Goal: Task Accomplishment & Management: Manage account settings

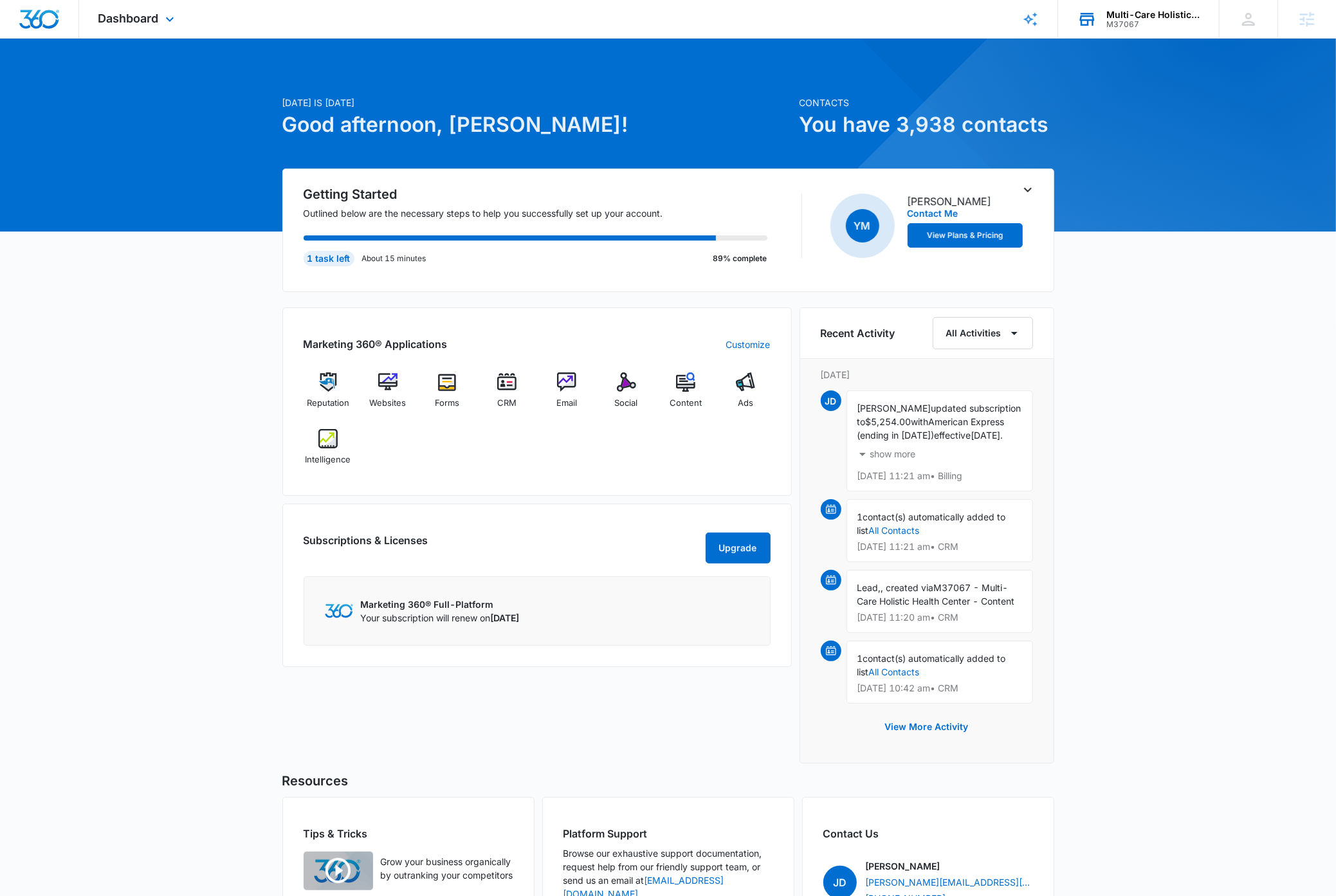
click at [1158, 18] on div "Multi-Care Holistic Health Center" at bounding box center [1153, 15] width 94 height 10
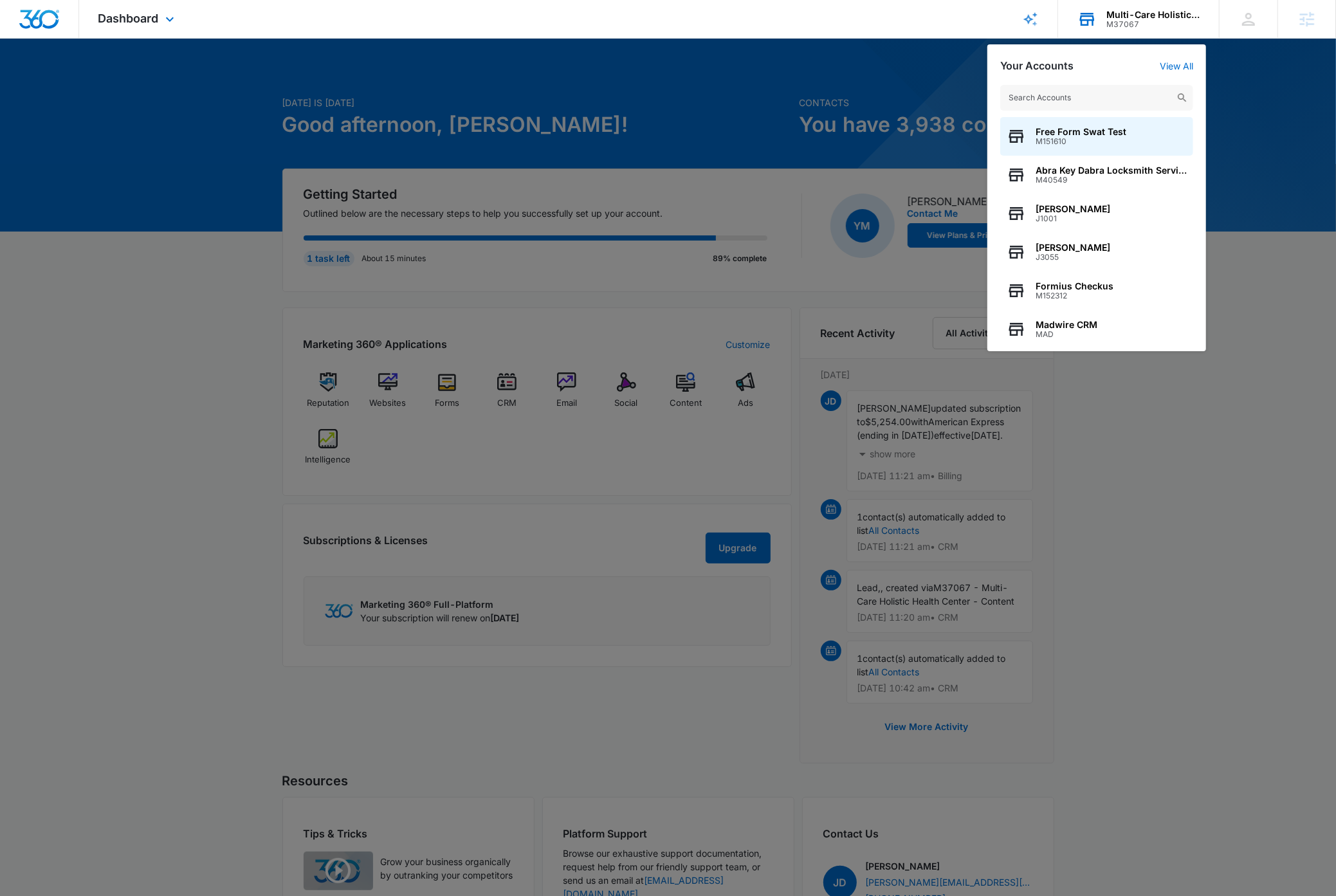
click at [1096, 95] on input "text" at bounding box center [1097, 97] width 193 height 26
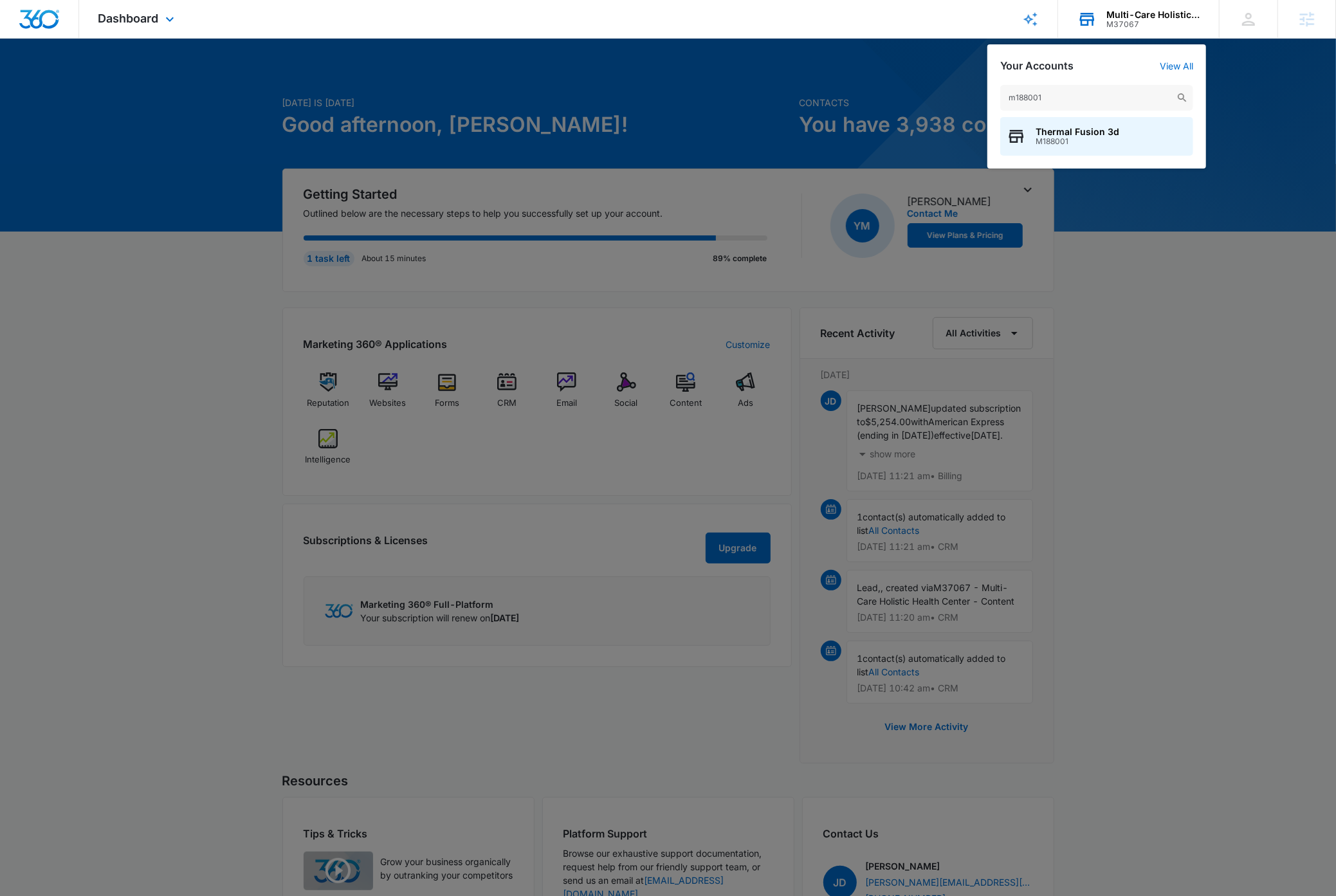
click at [1100, 92] on input "m188001" at bounding box center [1097, 97] width 193 height 26
click at [1081, 101] on input "11m188001" at bounding box center [1097, 97] width 193 height 26
click at [1081, 100] on input "11m188001" at bounding box center [1097, 97] width 193 height 26
type input "m188011"
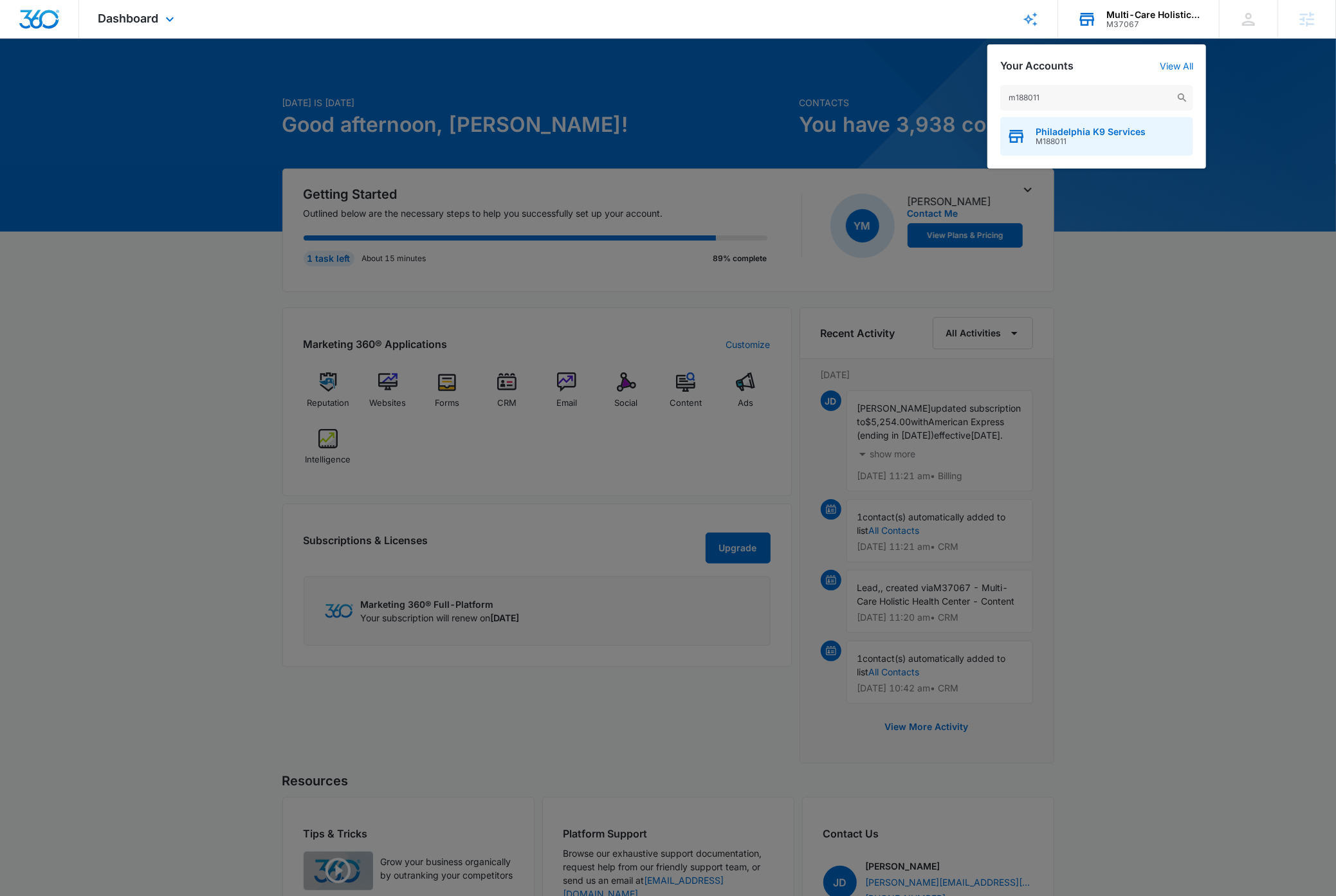
click at [1126, 131] on span "Philadelphia K9 Services" at bounding box center [1091, 131] width 110 height 10
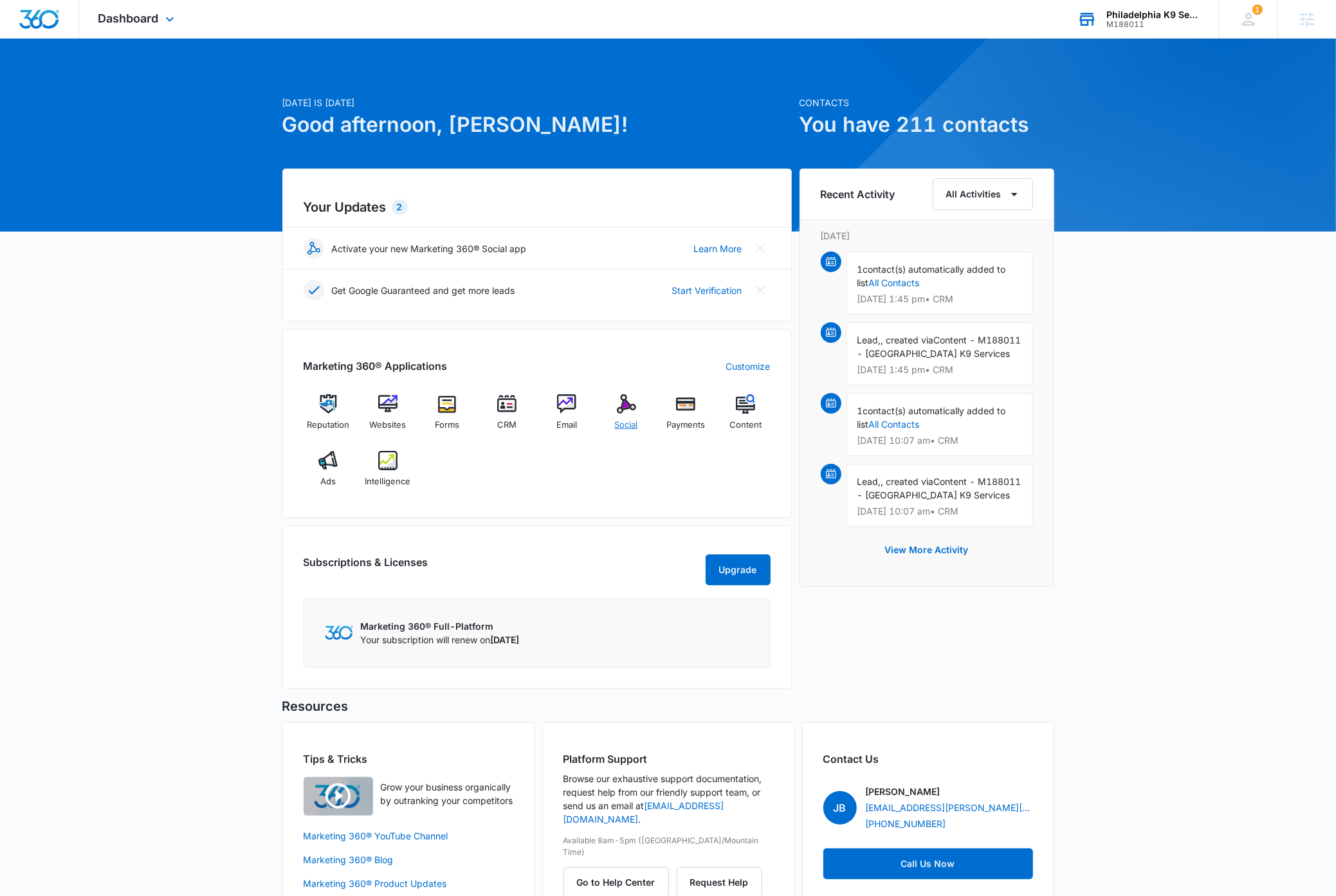
click at [619, 408] on img at bounding box center [626, 403] width 19 height 19
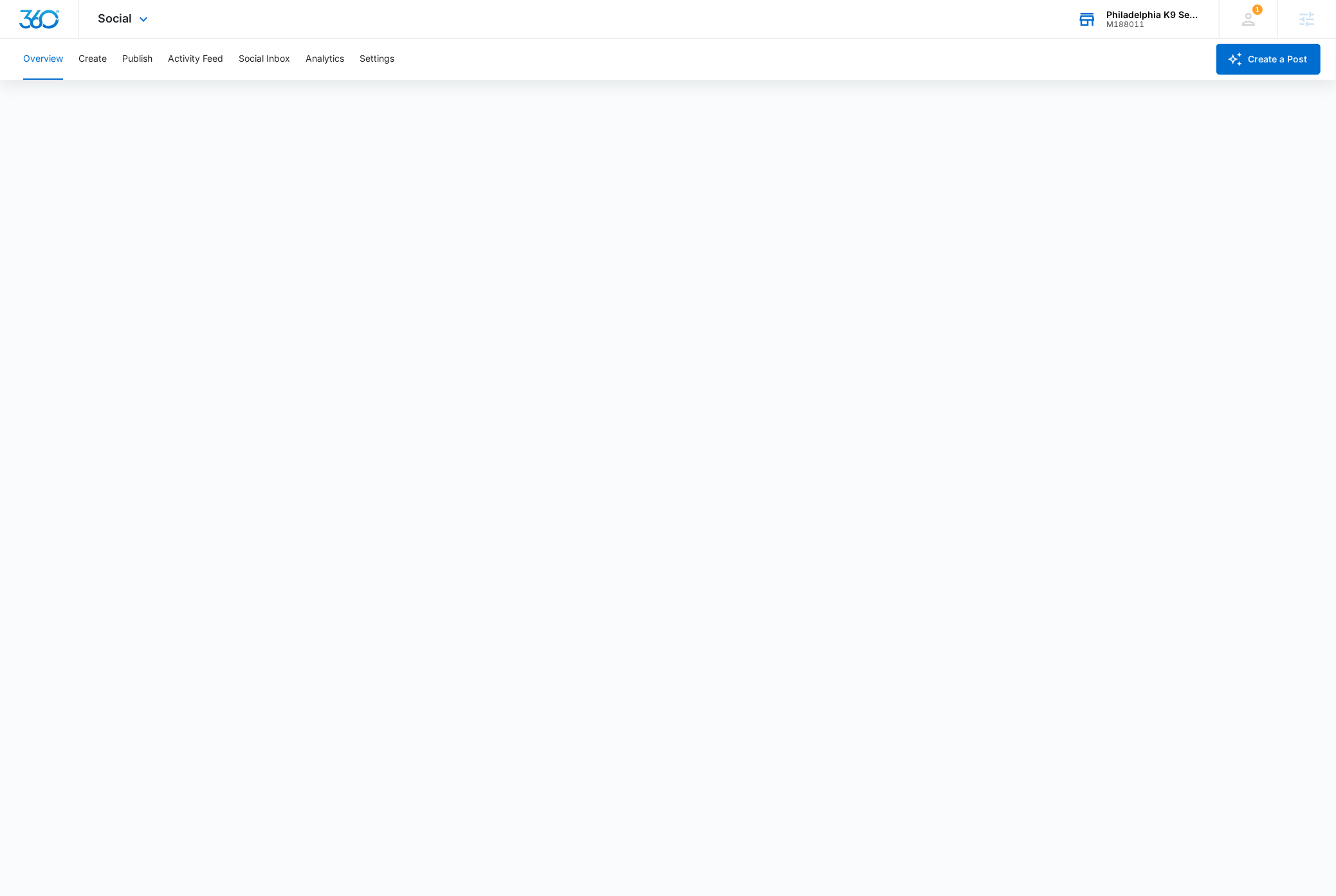
click at [134, 18] on div "Social Apps Reputation Websites Forms CRM Email Social Payments Content Ads Int…" at bounding box center [125, 19] width 92 height 38
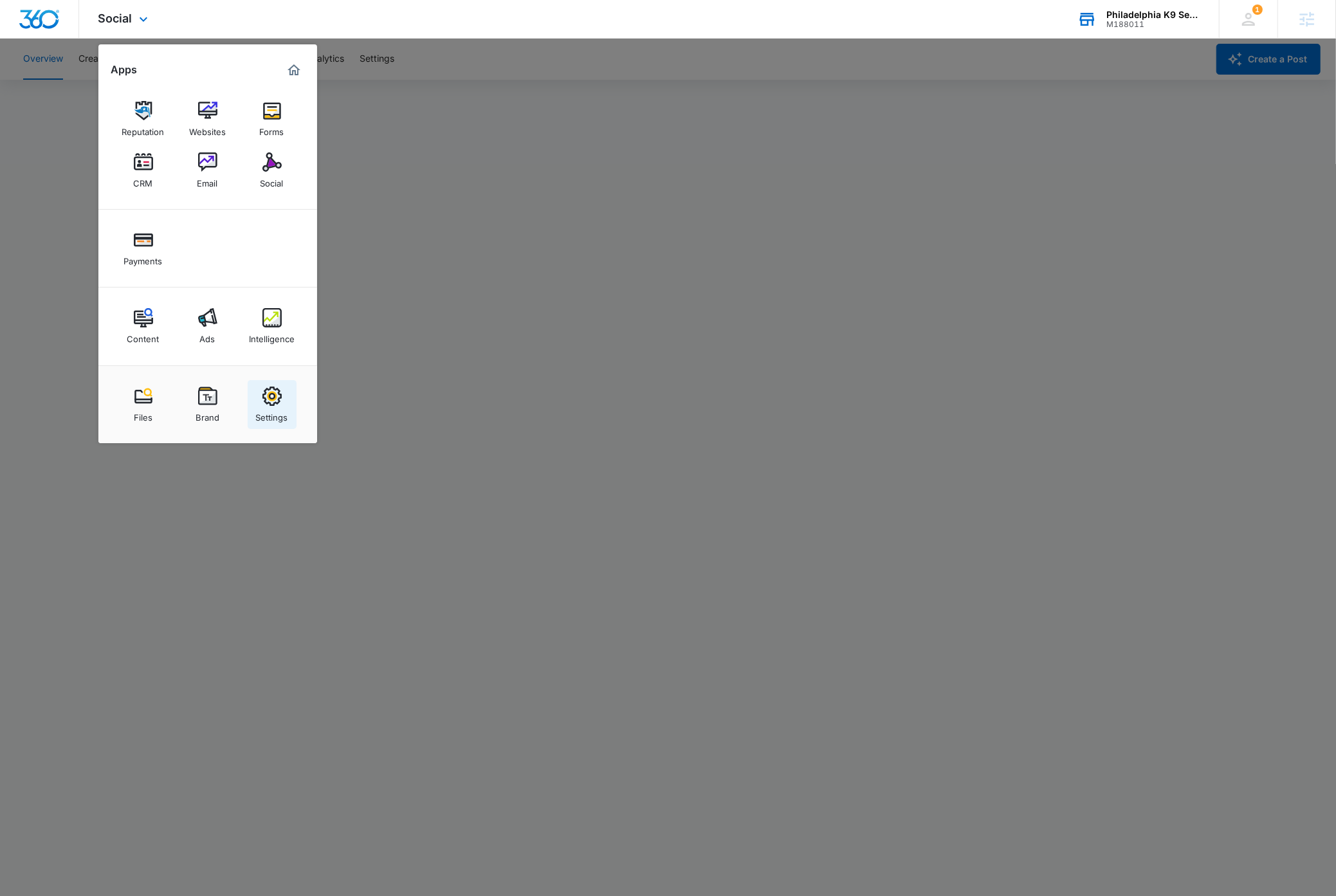
click at [284, 410] on div "Settings" at bounding box center [272, 414] width 32 height 17
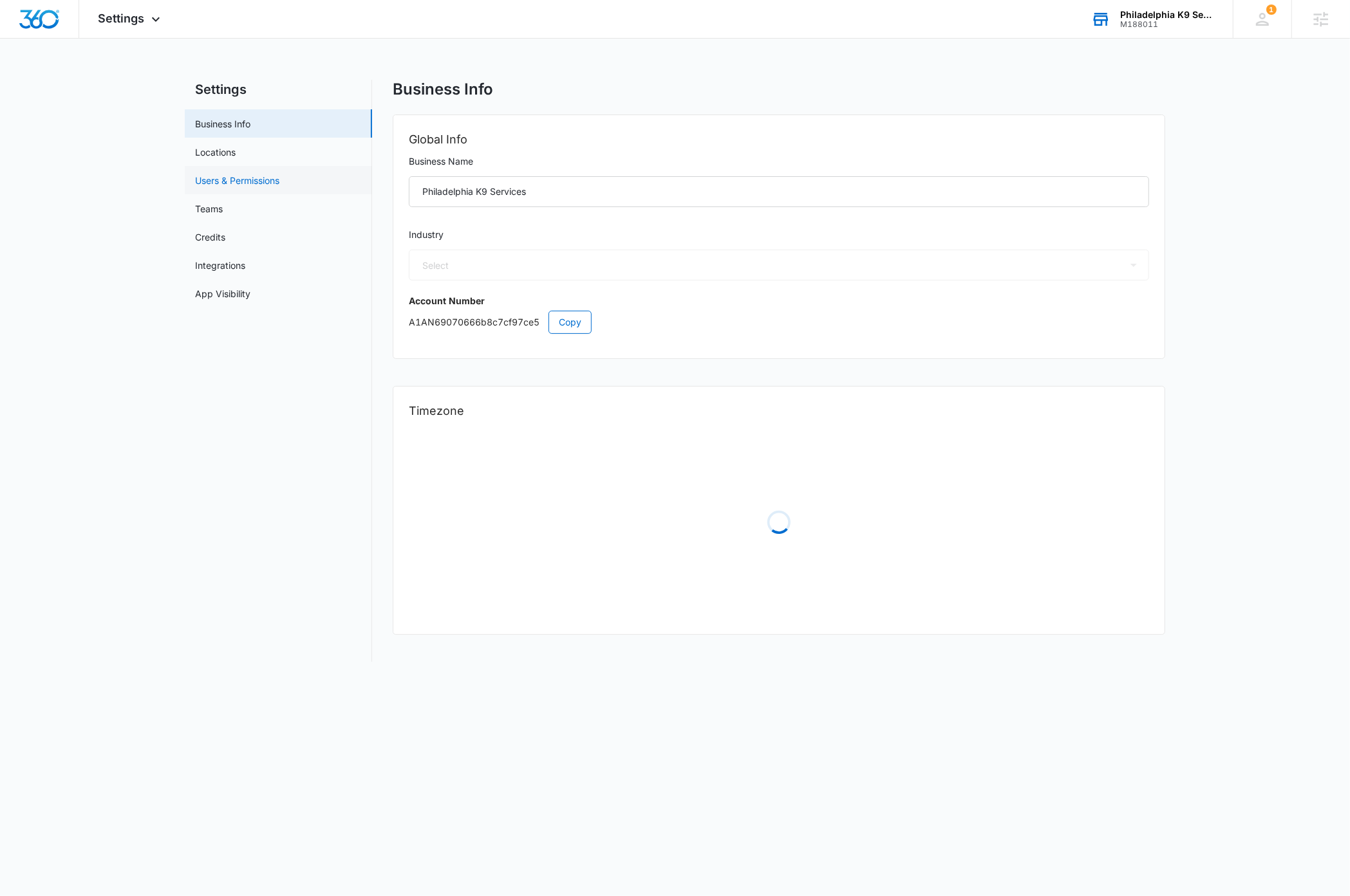
select select "52"
select select "US"
select select "America/New_York"
click at [241, 176] on link "Users & Permissions" at bounding box center [236, 181] width 84 height 13
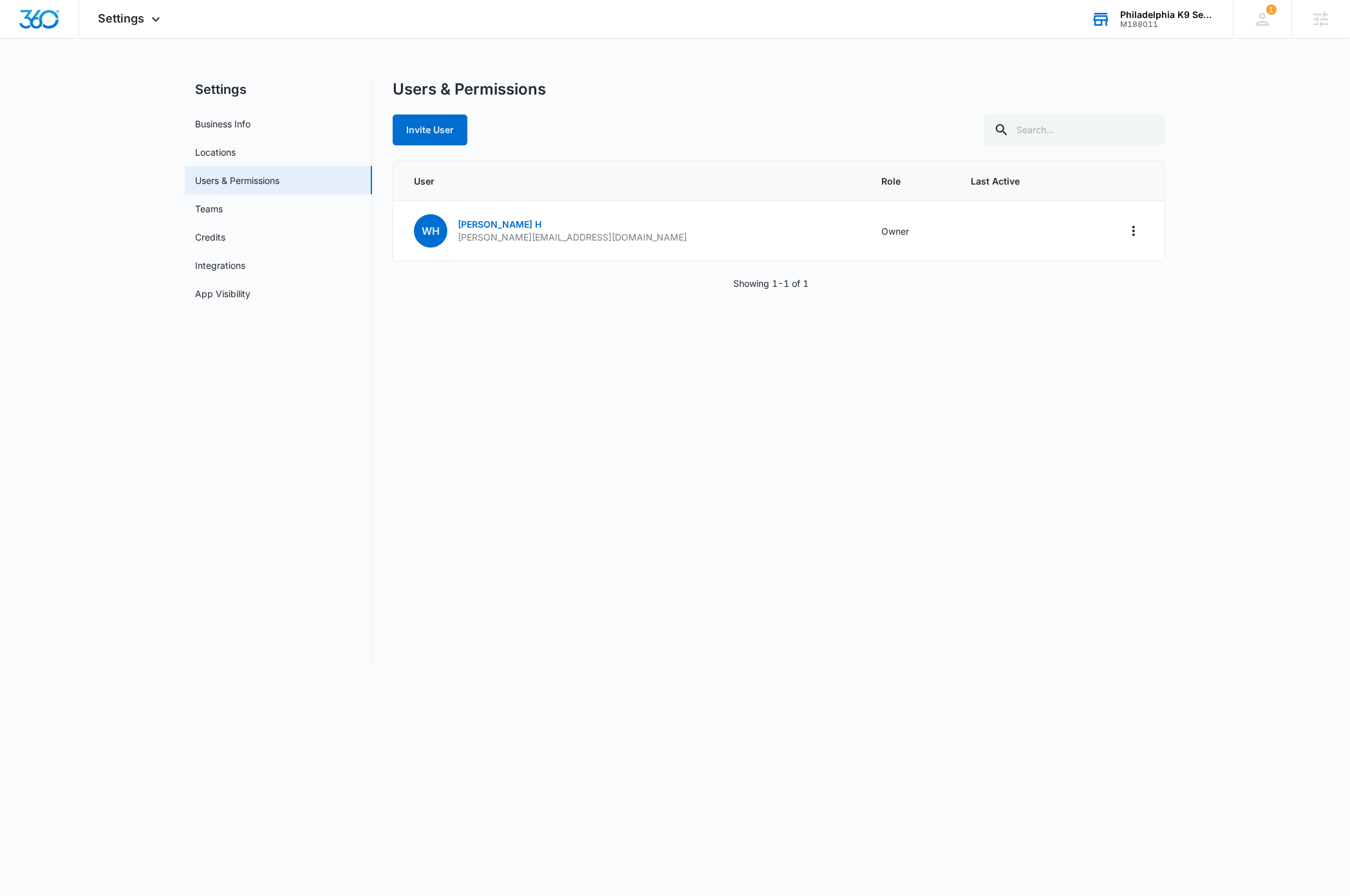
click at [1149, 27] on div "M188011" at bounding box center [1167, 24] width 94 height 9
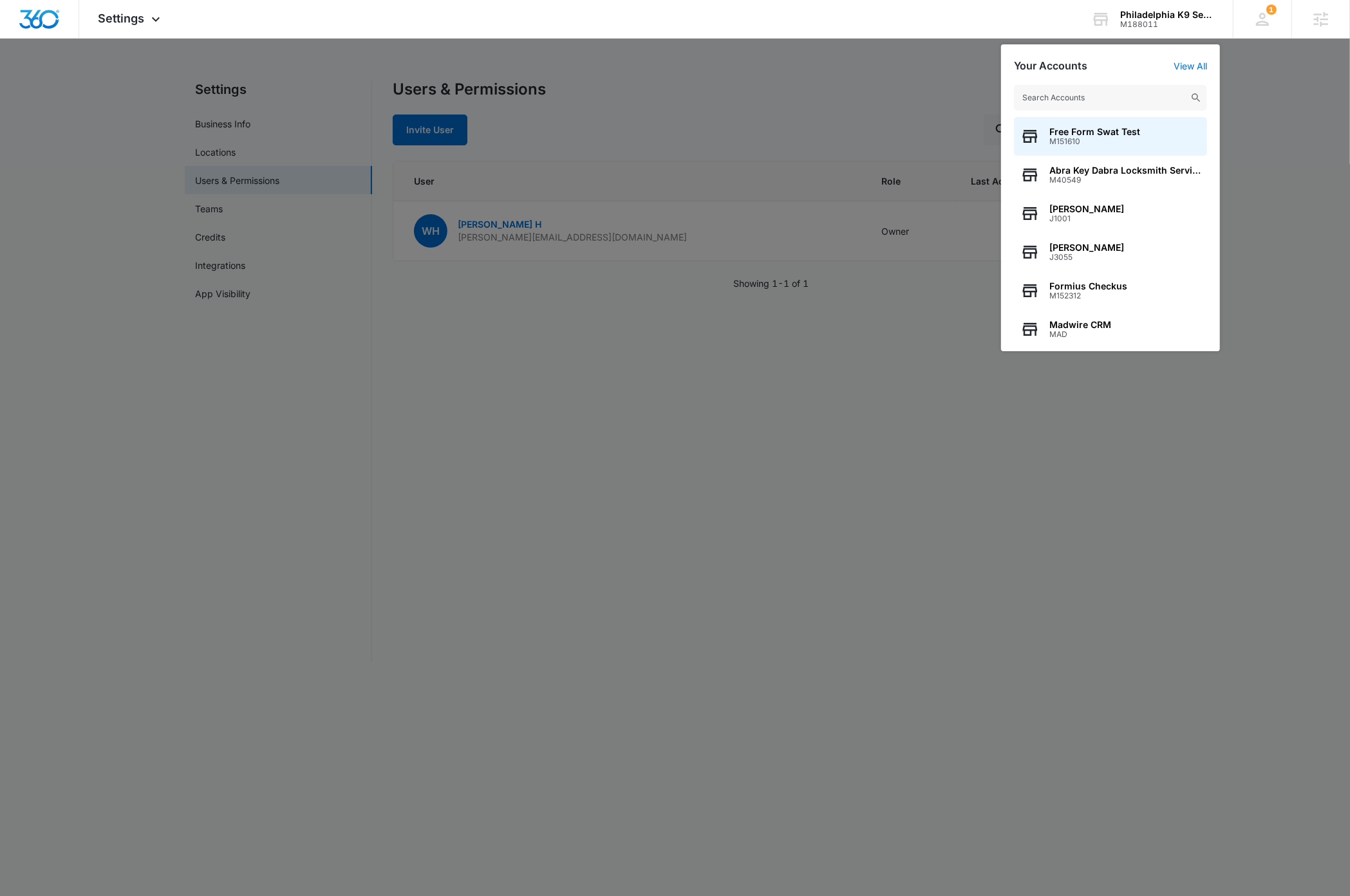
click at [1115, 97] on input "text" at bounding box center [1110, 97] width 193 height 26
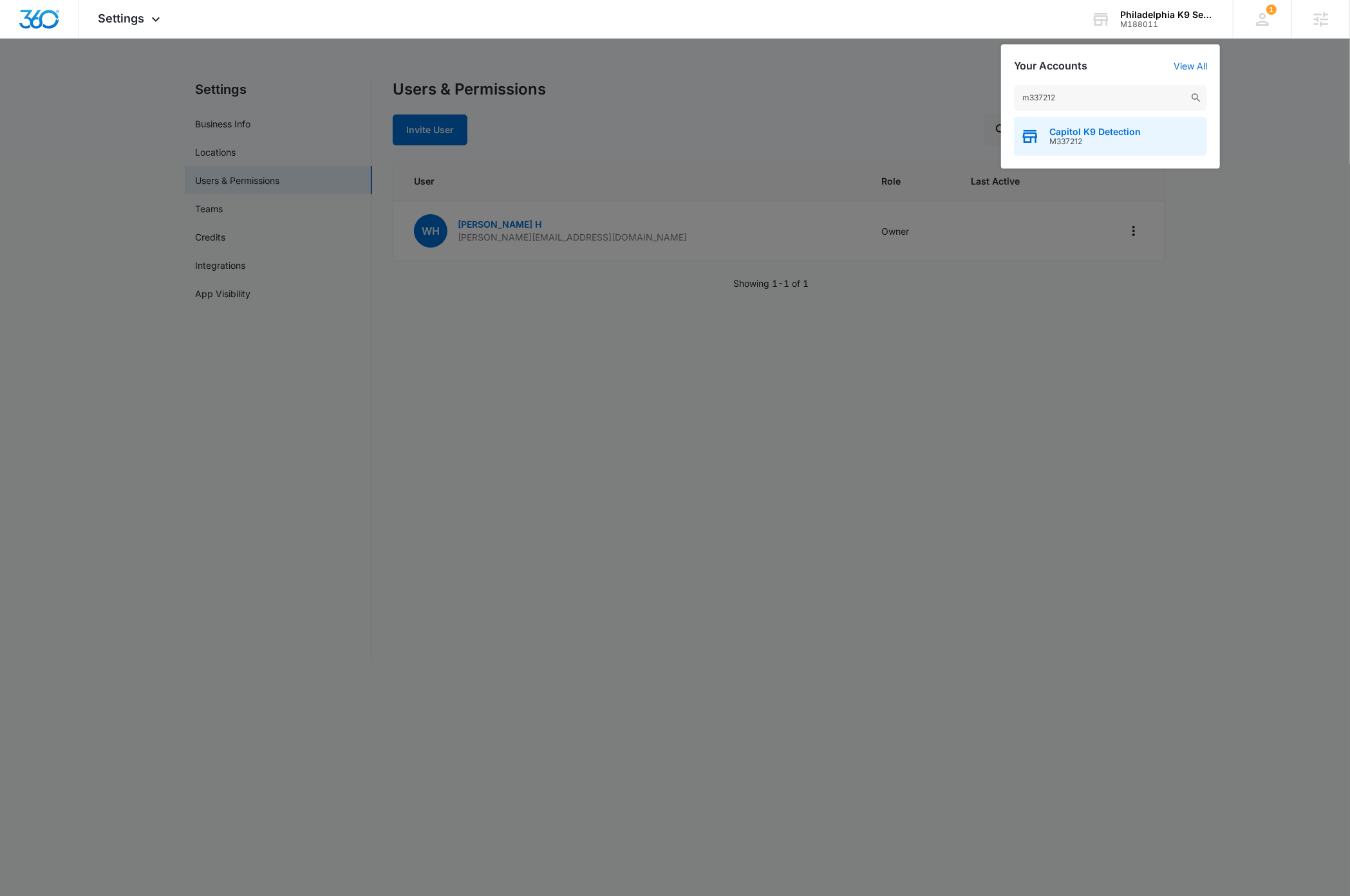
type input "m337212"
click at [1104, 135] on span "Capitol K9 Detection" at bounding box center [1095, 131] width 92 height 10
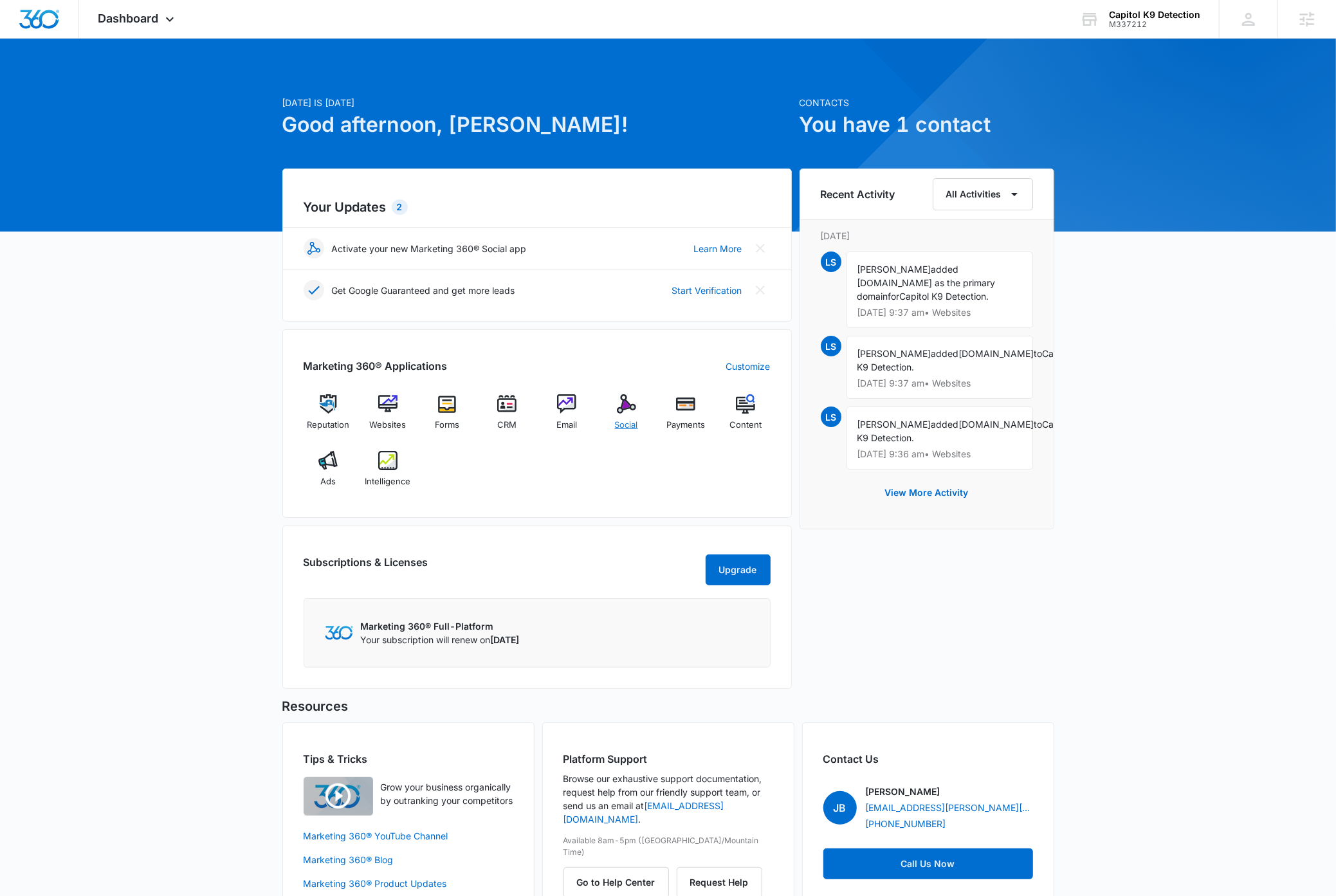
click at [627, 416] on div "Social" at bounding box center [626, 418] width 50 height 47
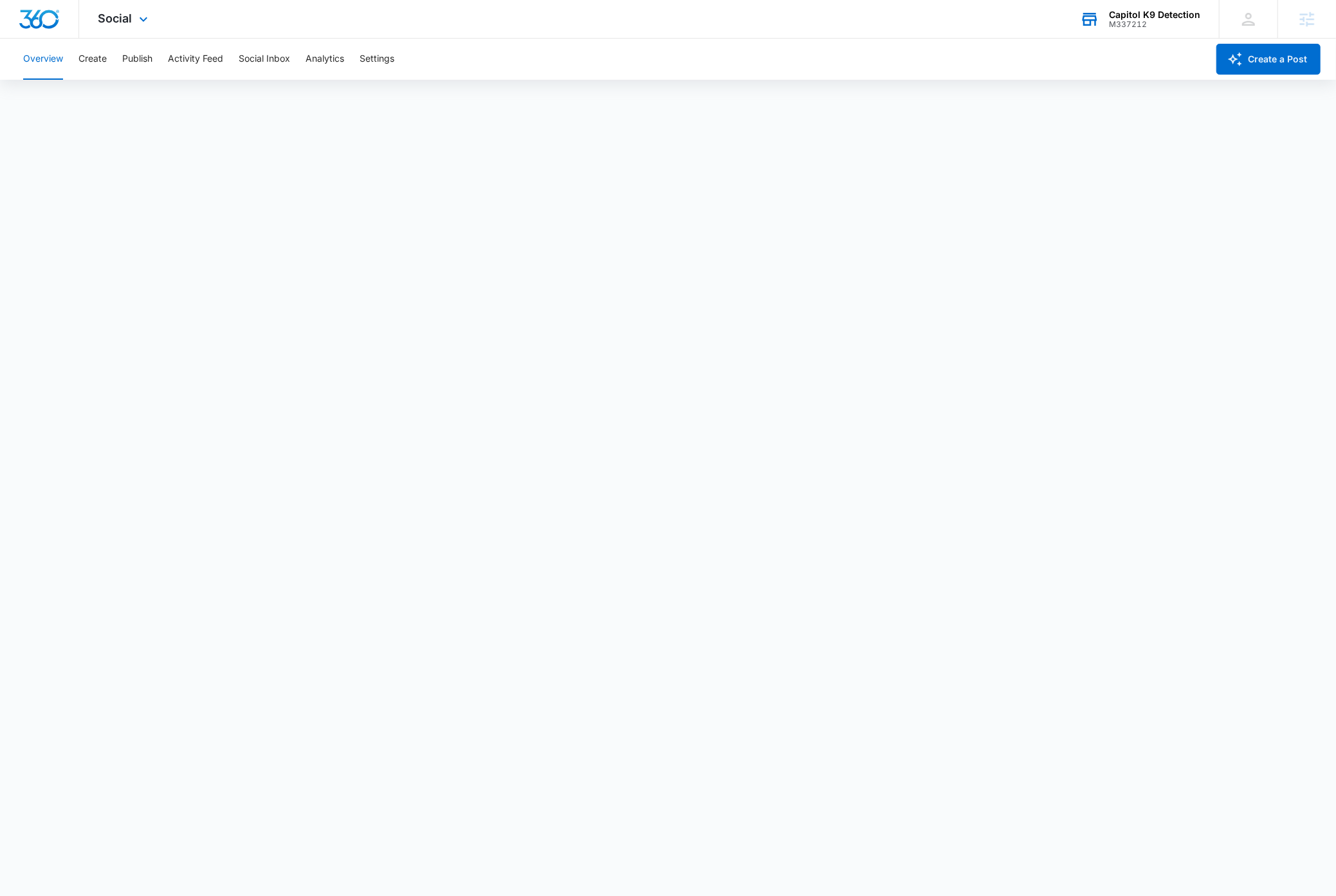
click at [1171, 18] on div "Capitol K9 Detection" at bounding box center [1155, 15] width 92 height 10
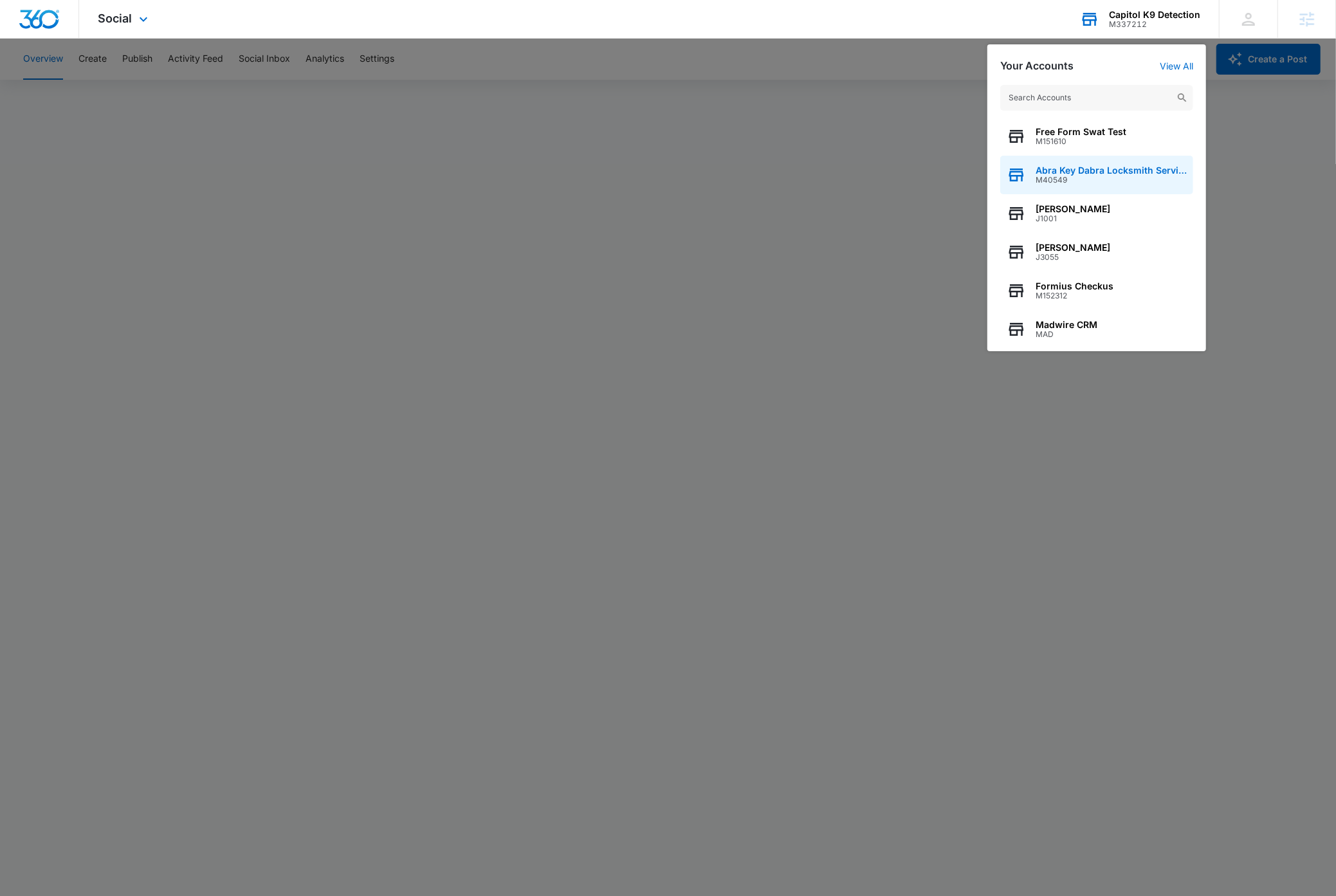
click at [1140, 166] on span "Abra Key Dabra Locksmith Services" at bounding box center [1111, 171] width 151 height 10
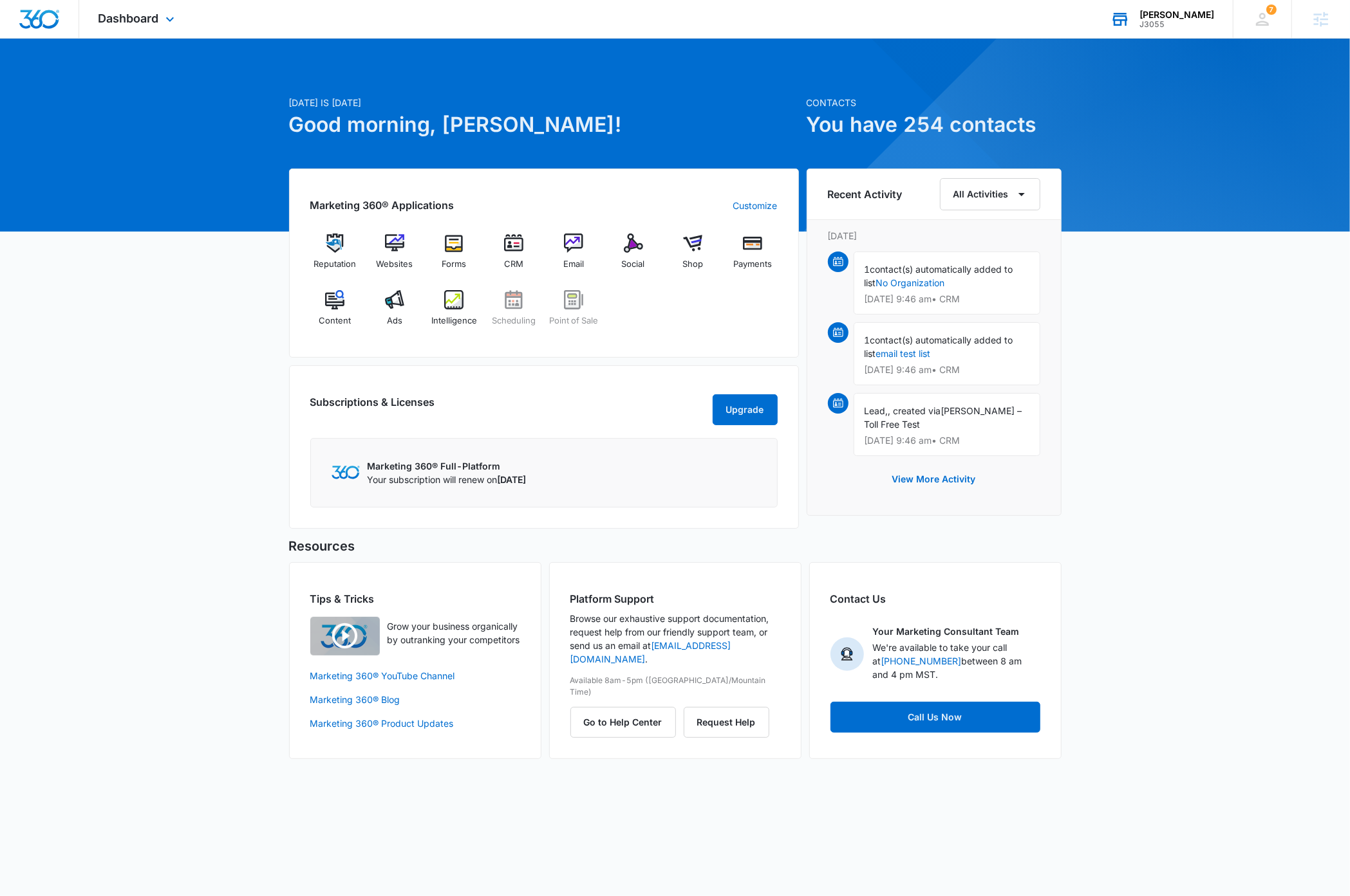
click at [1181, 20] on div "J3055" at bounding box center [1177, 24] width 75 height 9
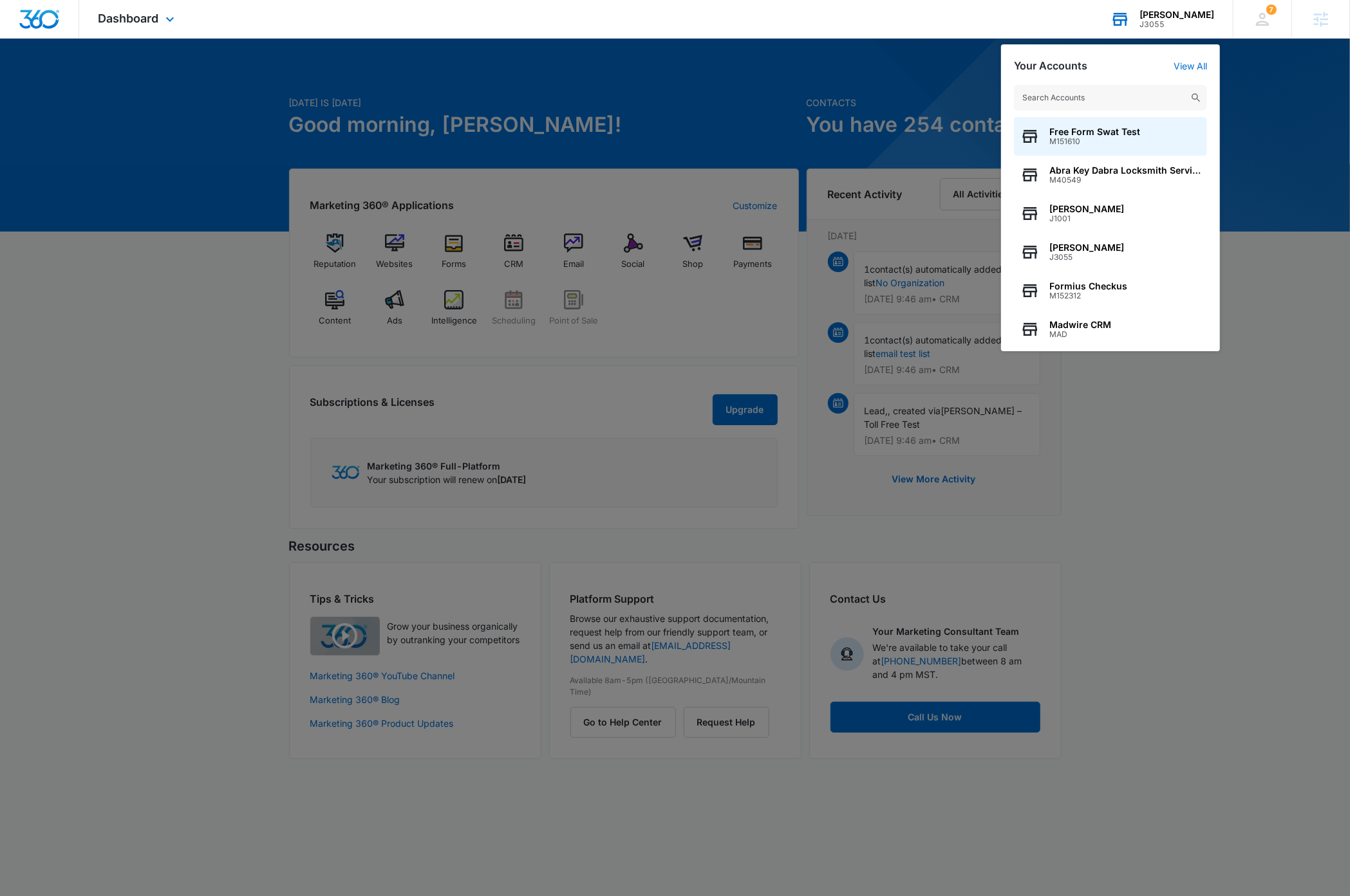
click at [1125, 101] on input "text" at bounding box center [1110, 97] width 193 height 26
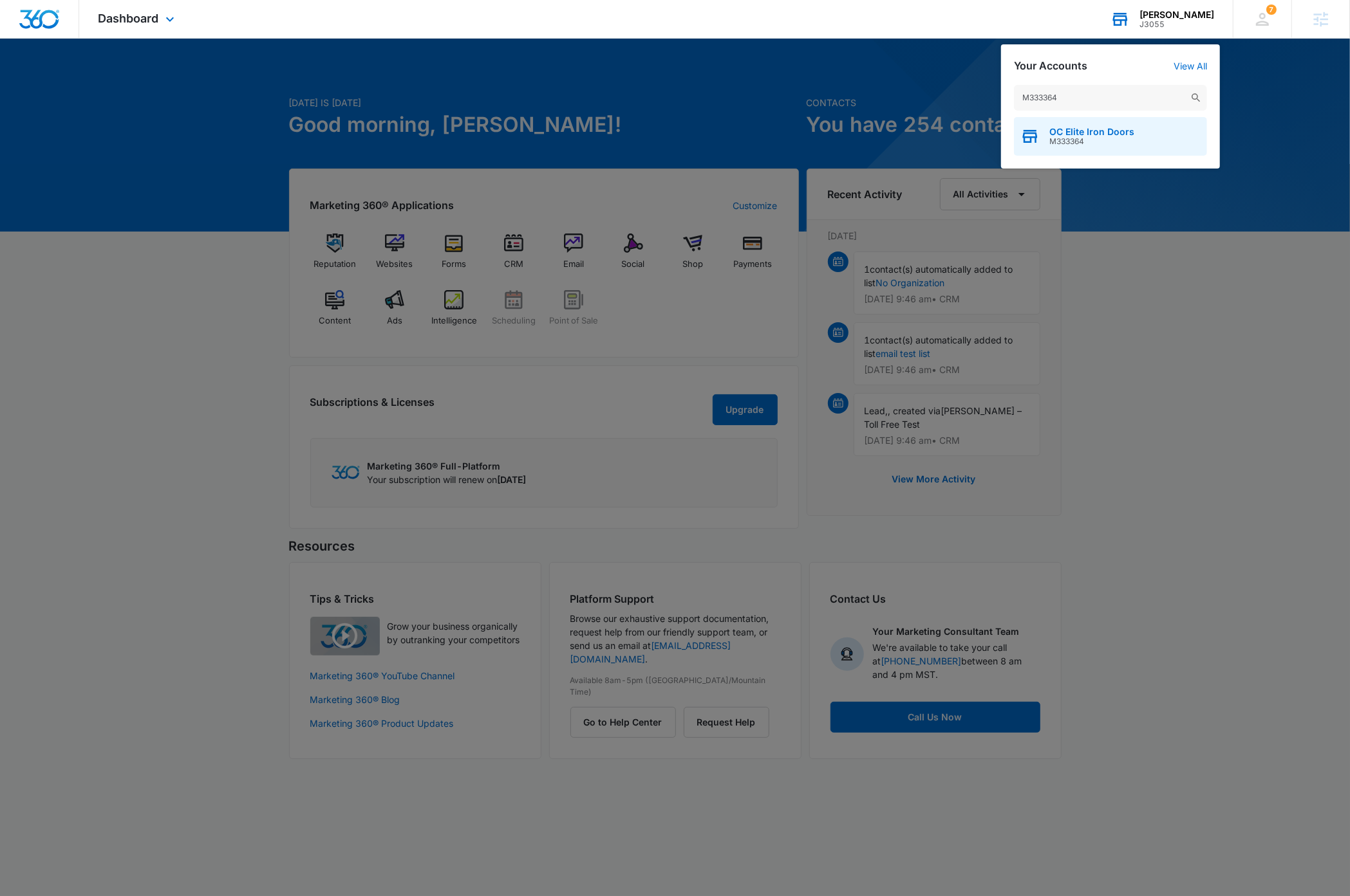
type input "M333364"
click at [1130, 137] on span "M333364" at bounding box center [1092, 141] width 85 height 9
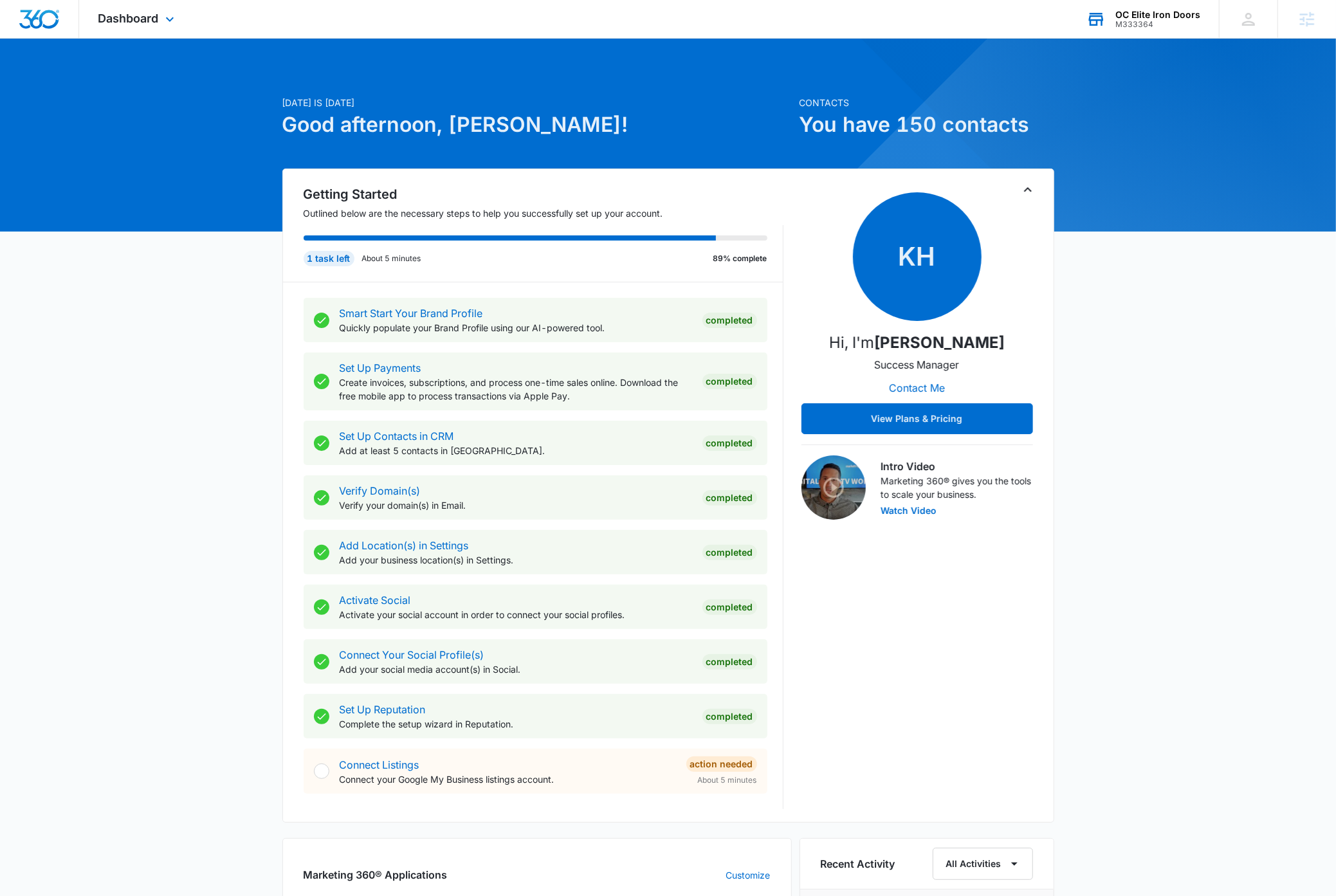
click at [1030, 190] on icon "Toggle Collapse" at bounding box center [1027, 189] width 7 height 4
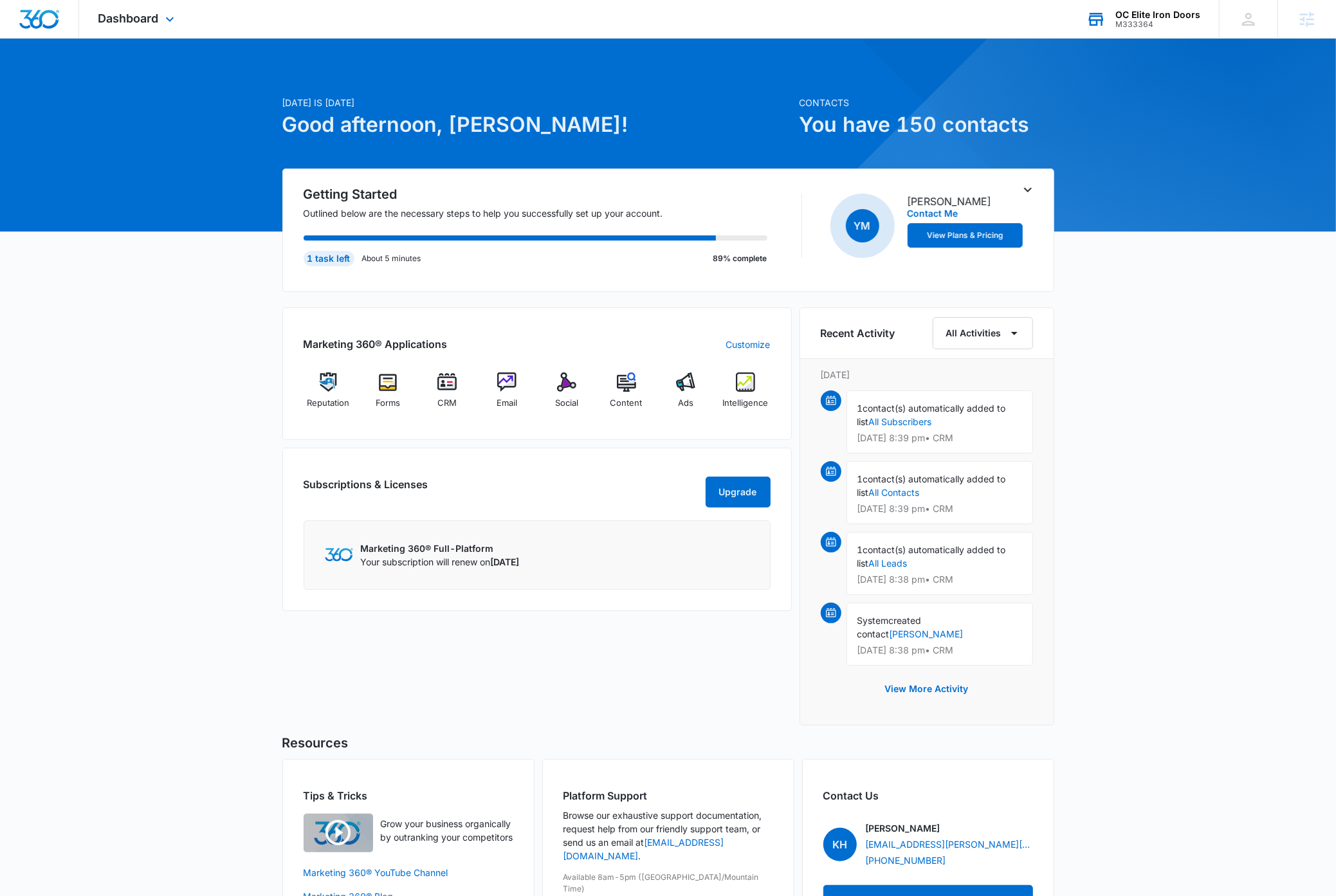
click at [1133, 368] on div "Today is Friday, September 12th Good afternoon, Dave! Contacts You have 150 con…" at bounding box center [668, 513] width 1336 height 917
click at [454, 388] on img at bounding box center [447, 382] width 19 height 19
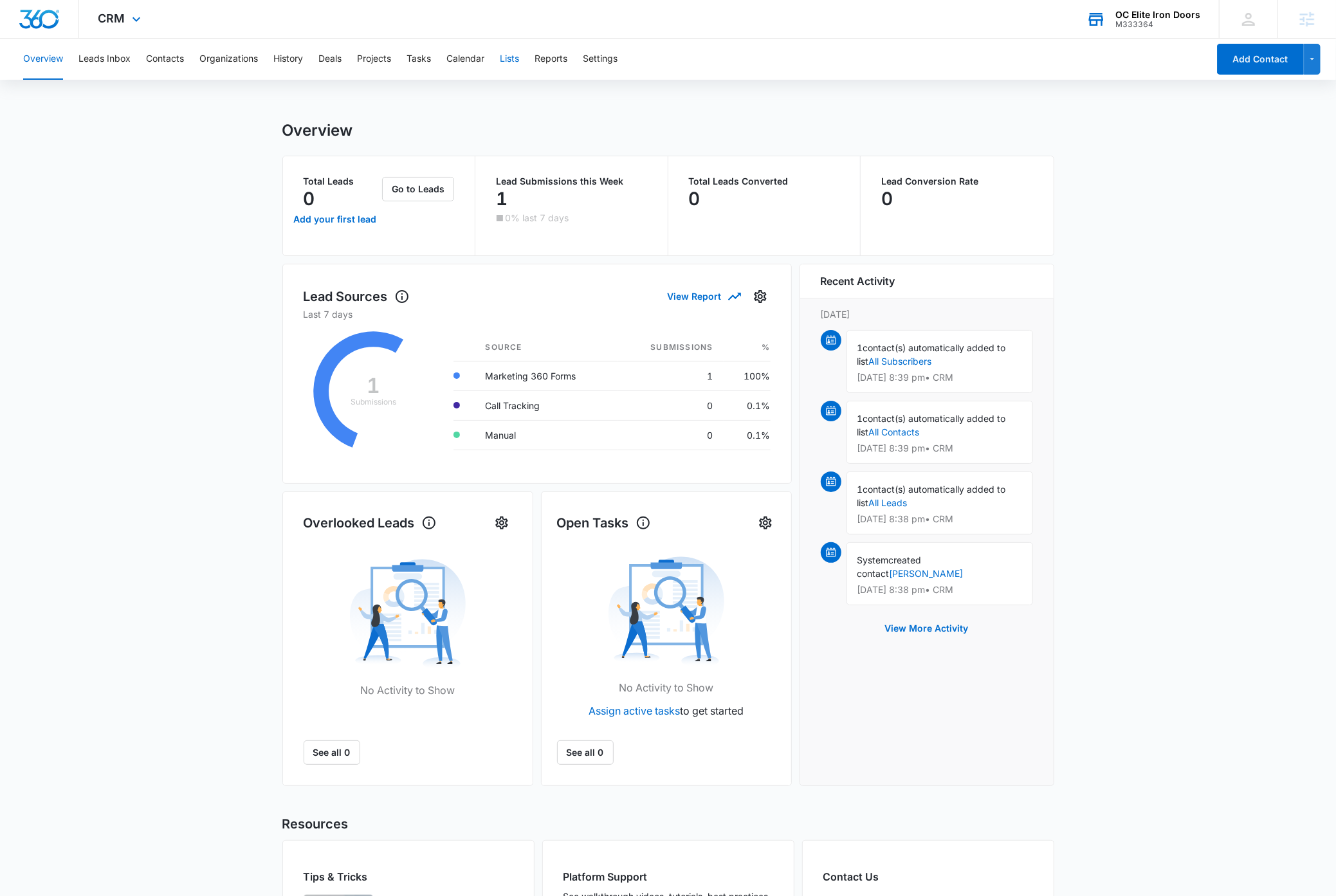
click at [515, 61] on button "Lists" at bounding box center [509, 58] width 19 height 41
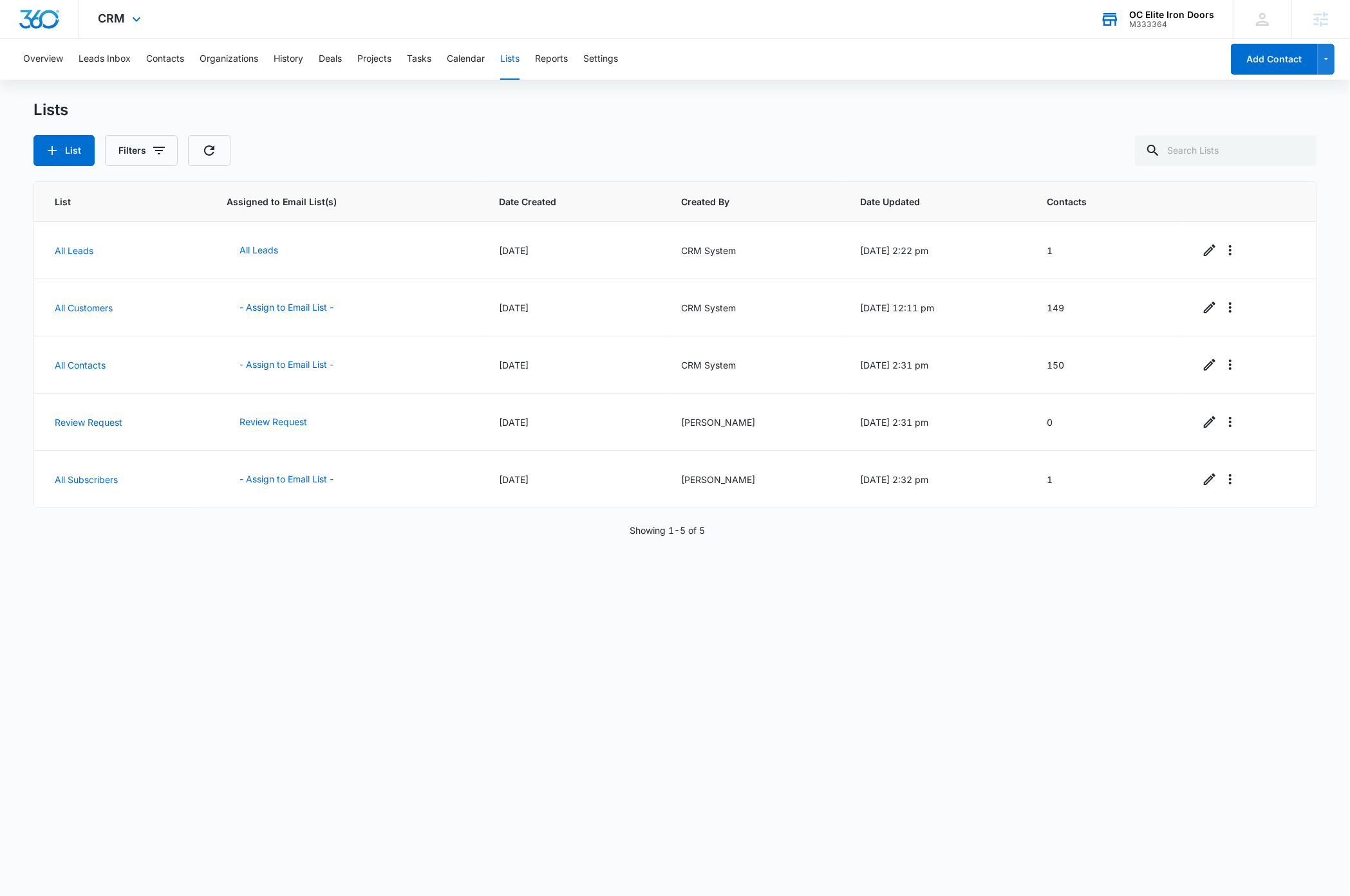
click at [264, 647] on div "List Assigned to Email List(s) Date Created Created By Date Updated Contacts Al…" at bounding box center [674, 530] width 1283 height 697
click at [442, 790] on div "List Assigned to Email List(s) Date Created Created By Date Updated Contacts Al…" at bounding box center [674, 530] width 1283 height 697
click at [75, 250] on link "All Leads" at bounding box center [74, 250] width 38 height 11
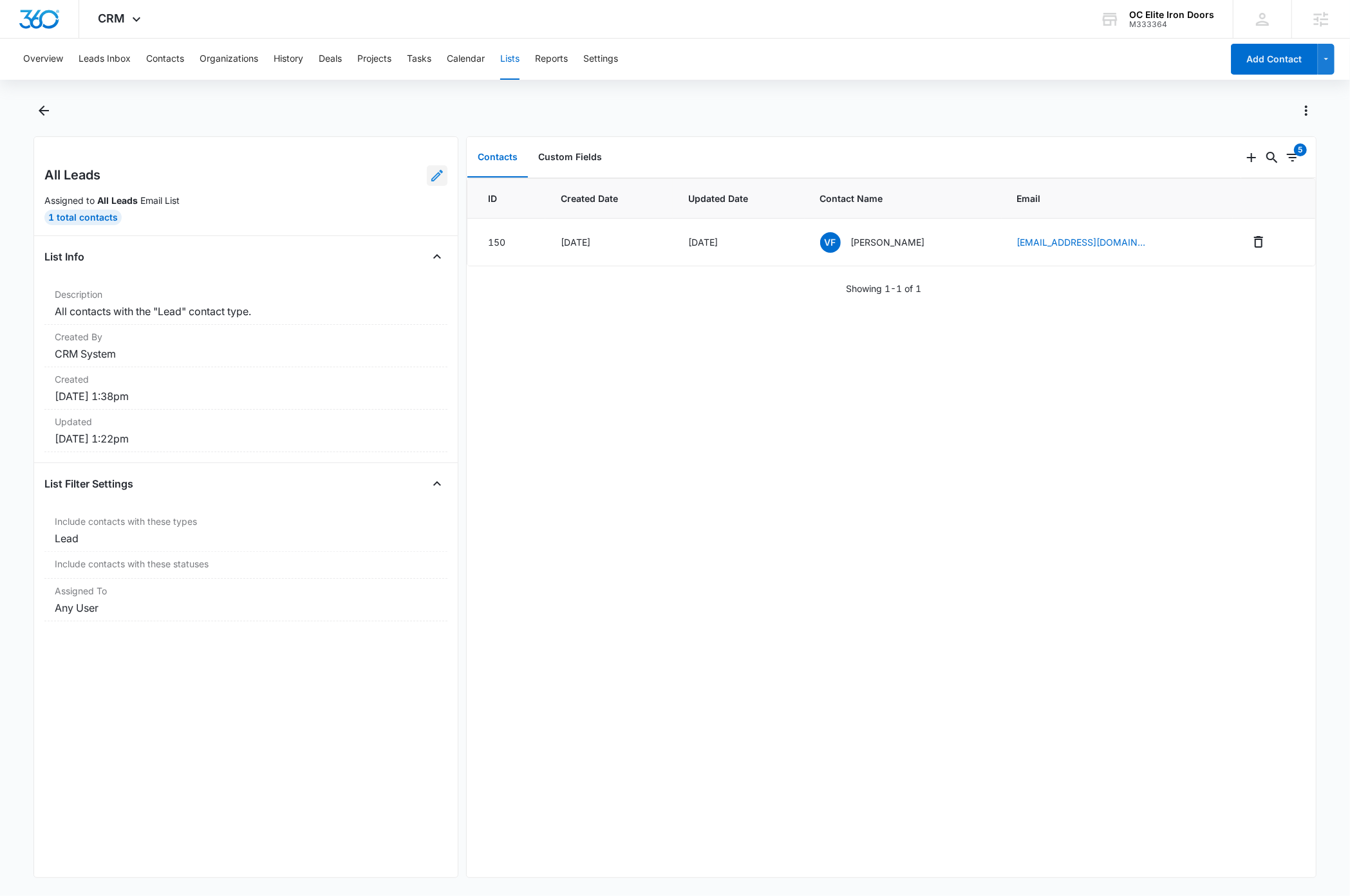
click at [429, 180] on icon at bounding box center [437, 176] width 16 height 16
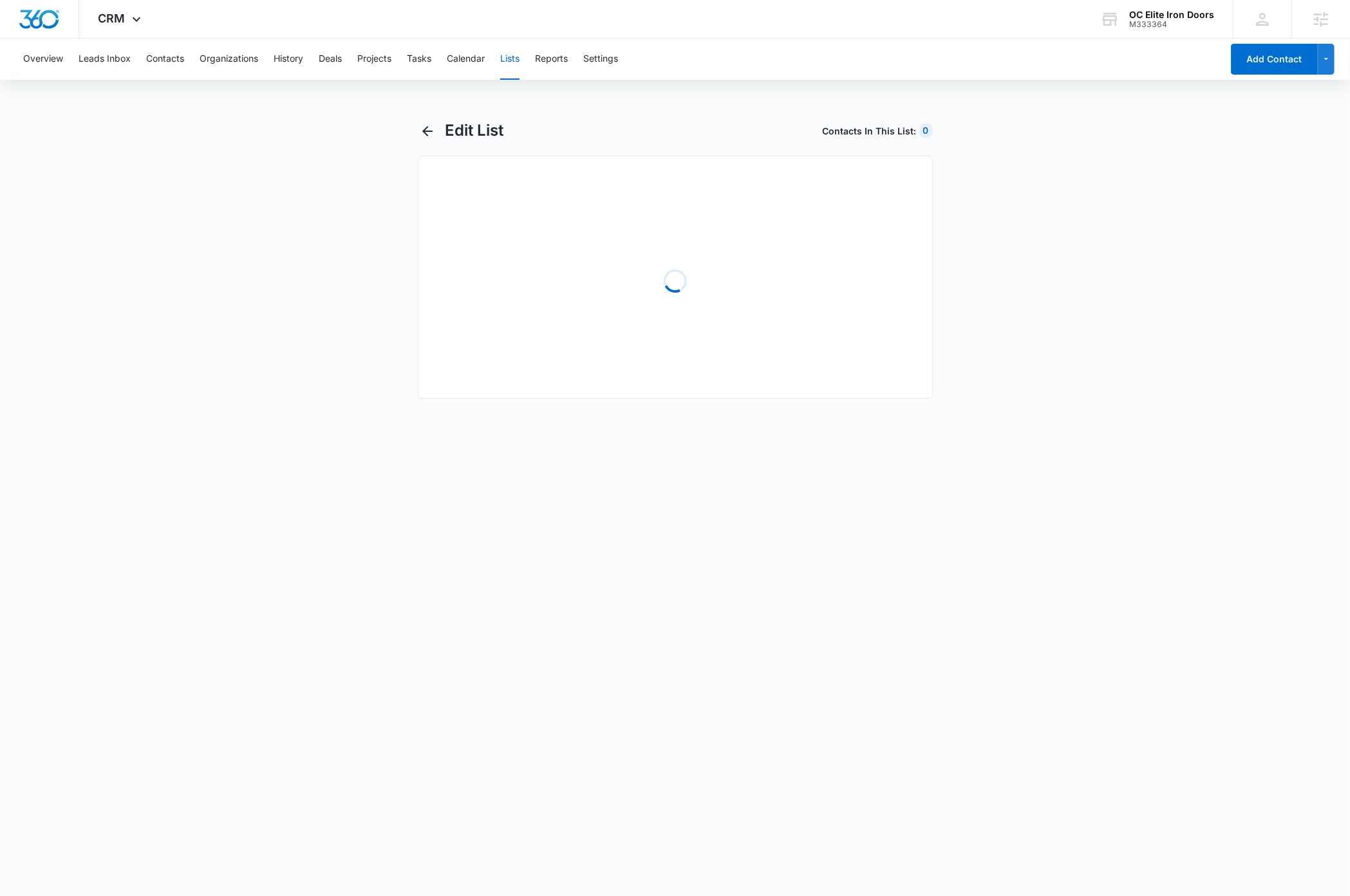
select select "31"
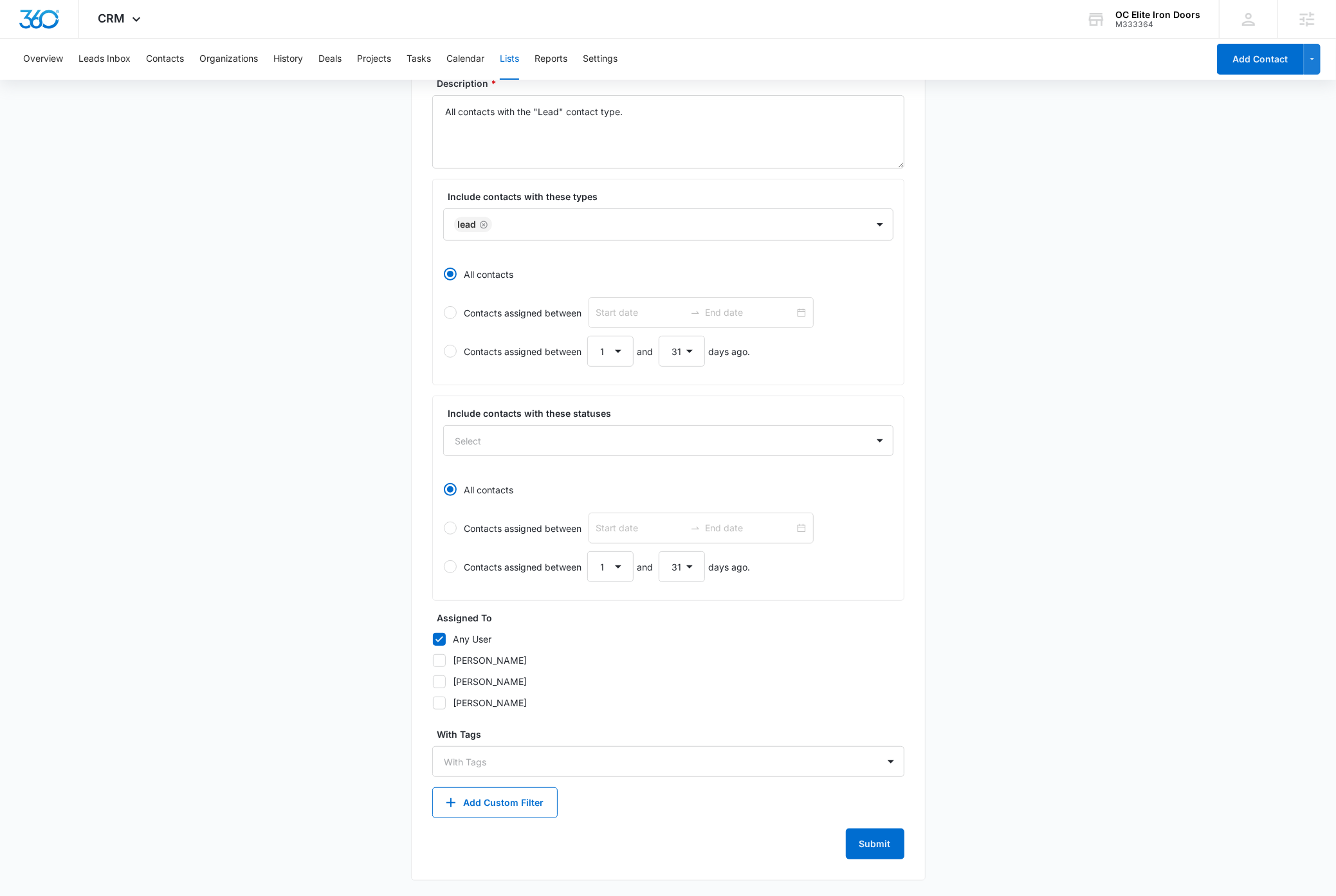
scroll to position [170, 0]
click at [634, 111] on textarea "All contacts with the "Lead" contact type." at bounding box center [669, 131] width 473 height 73
click at [1196, 671] on main "Edit List Contacts In This List : 0 List Name * All Leads Description * All con…" at bounding box center [668, 425] width 1336 height 943
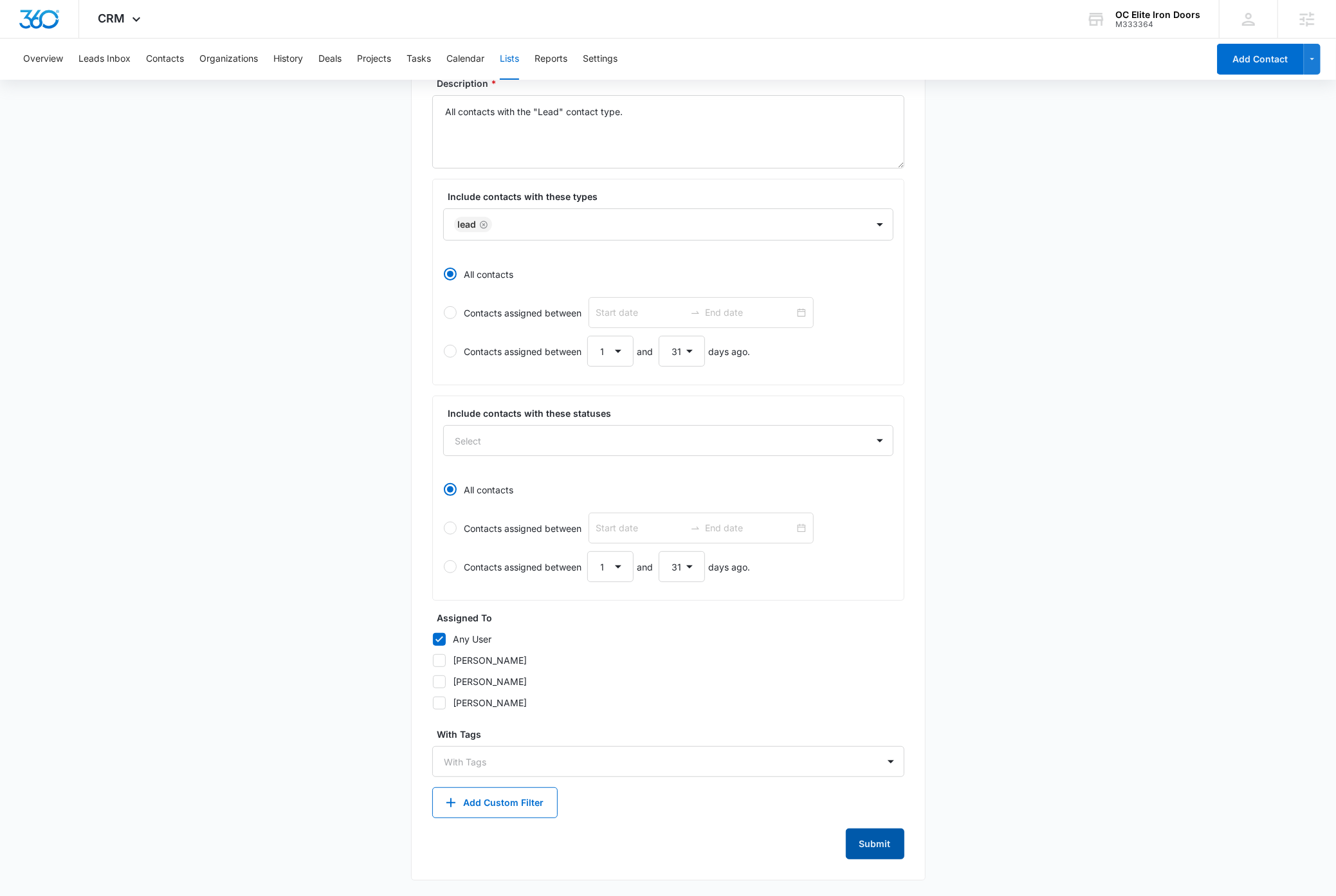
click at [883, 849] on button "Submit" at bounding box center [875, 844] width 58 height 31
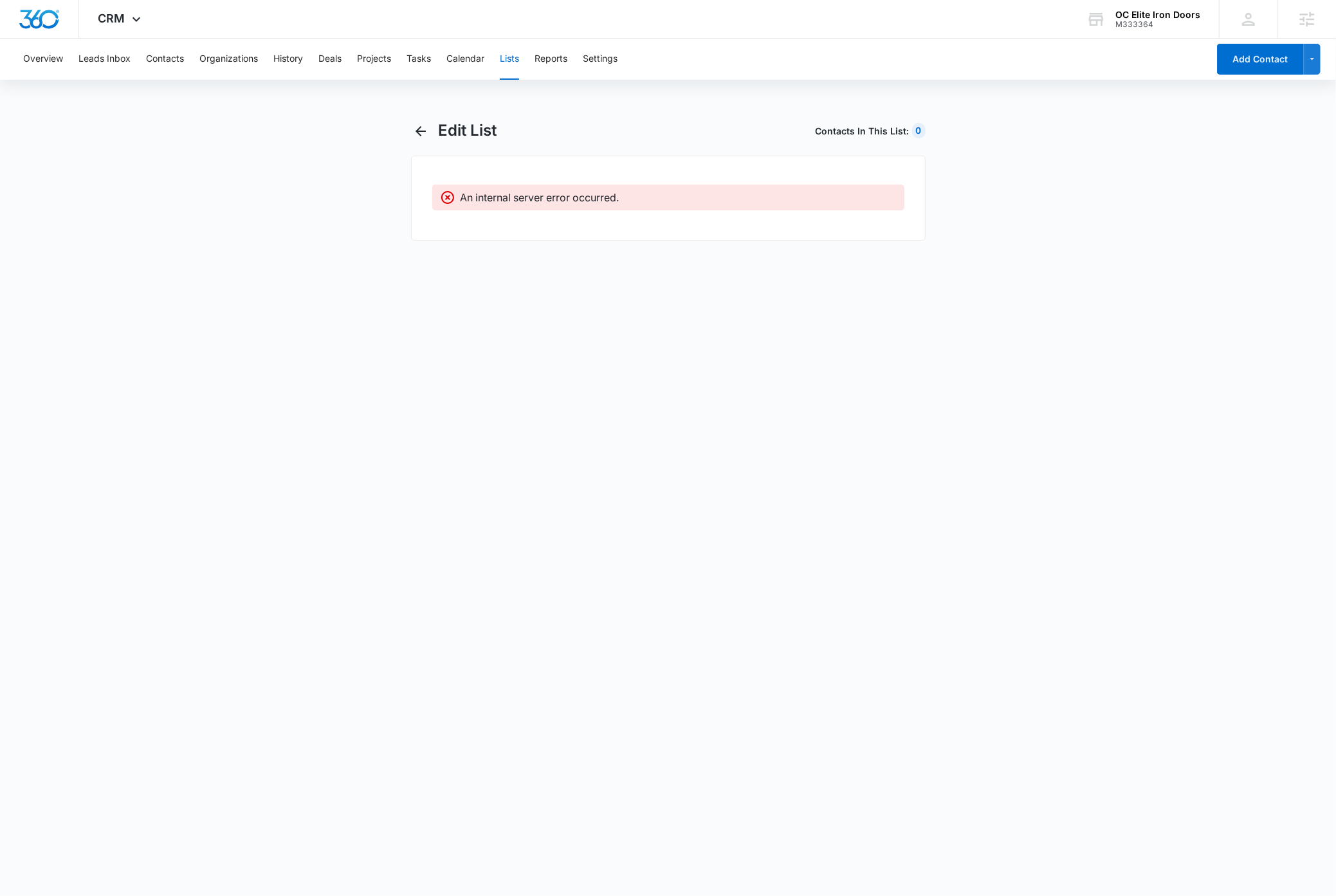
scroll to position [0, 0]
click at [229, 181] on main "Edit List Contacts In This List : 0 An internal server error occurred." at bounding box center [675, 188] width 1349 height 135
click at [512, 57] on button "Lists" at bounding box center [509, 58] width 19 height 41
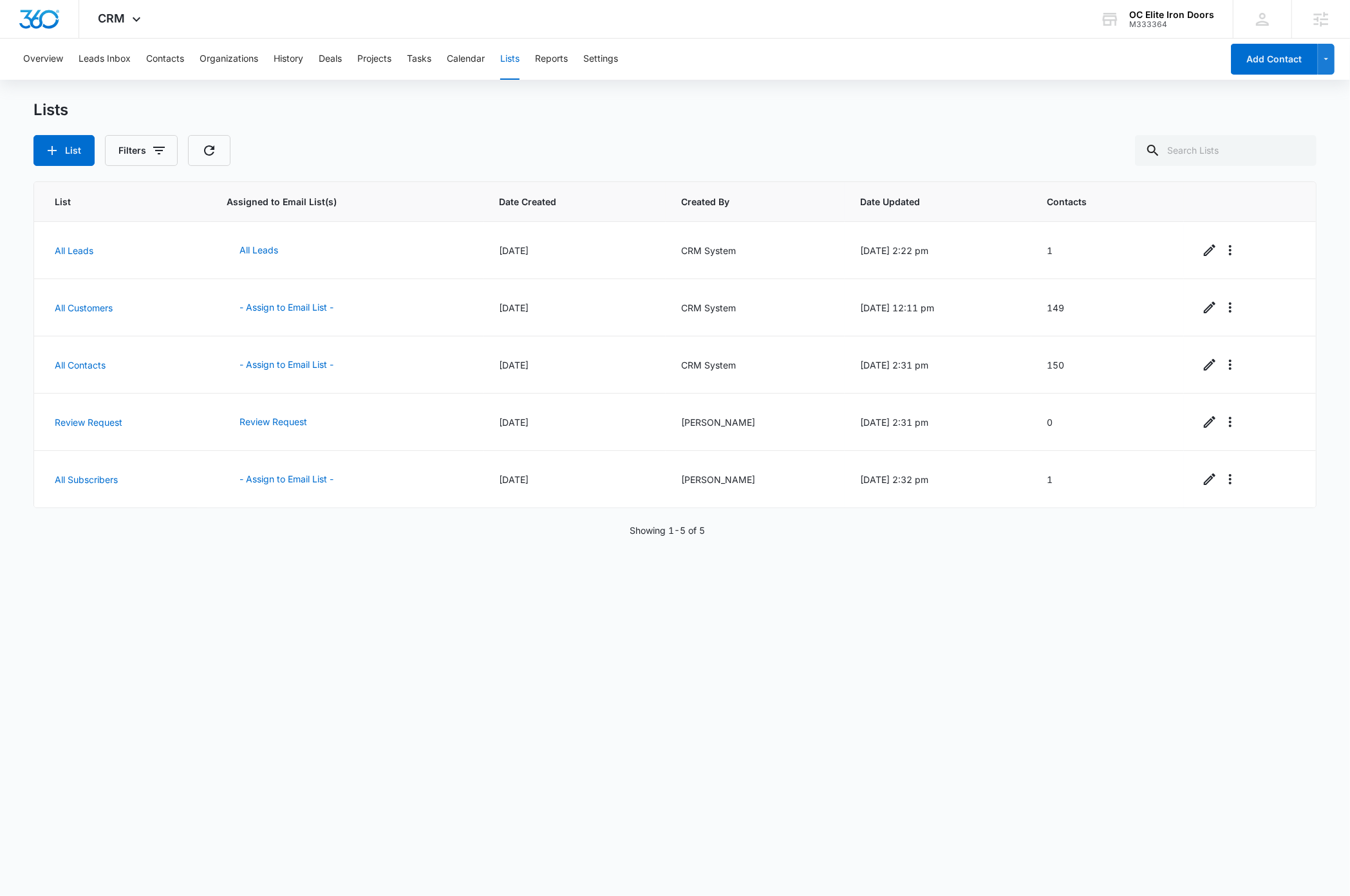
click at [406, 115] on div "Lists" at bounding box center [674, 110] width 1283 height 19
click at [67, 156] on button "List" at bounding box center [63, 150] width 61 height 31
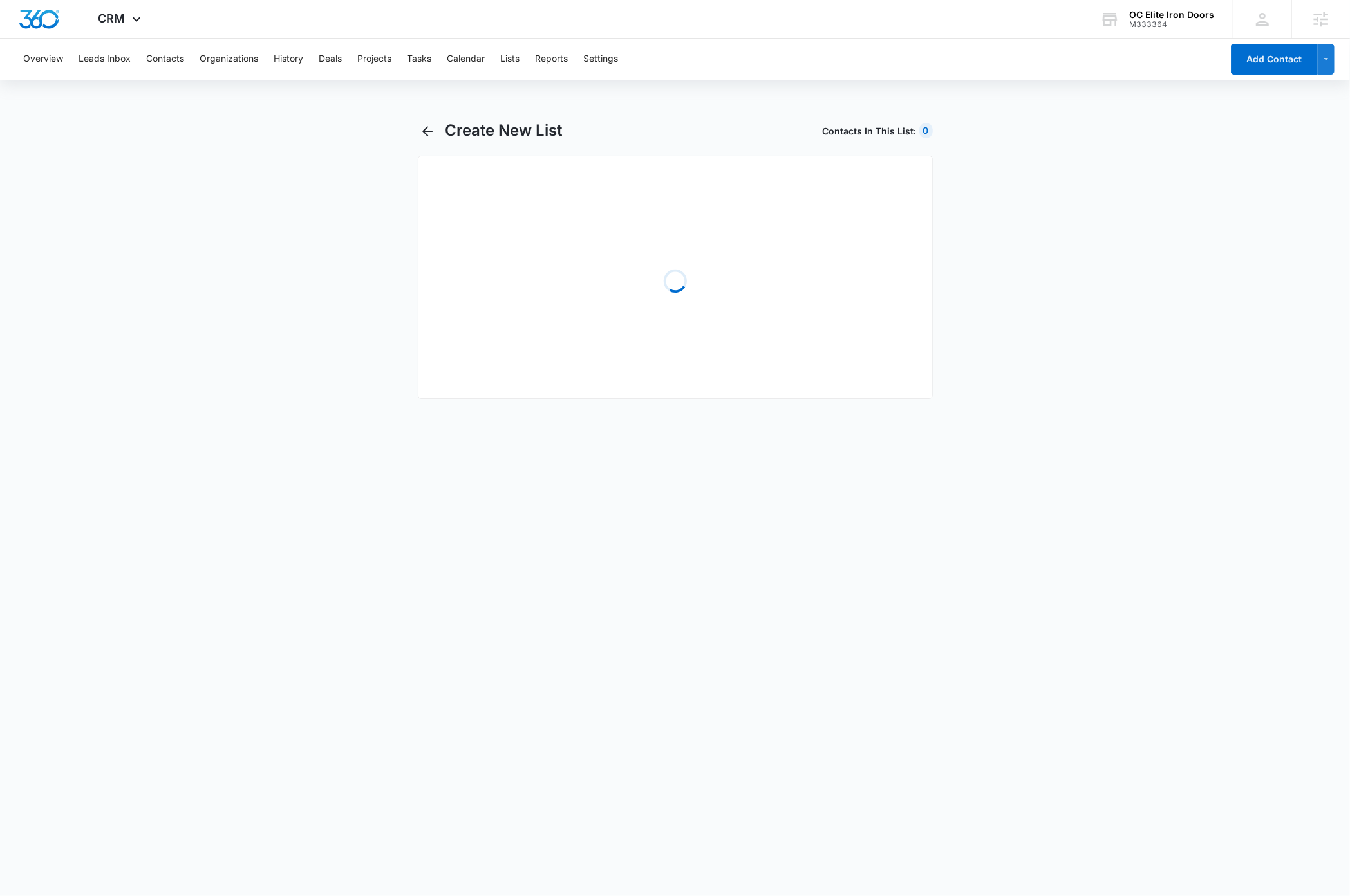
select select "31"
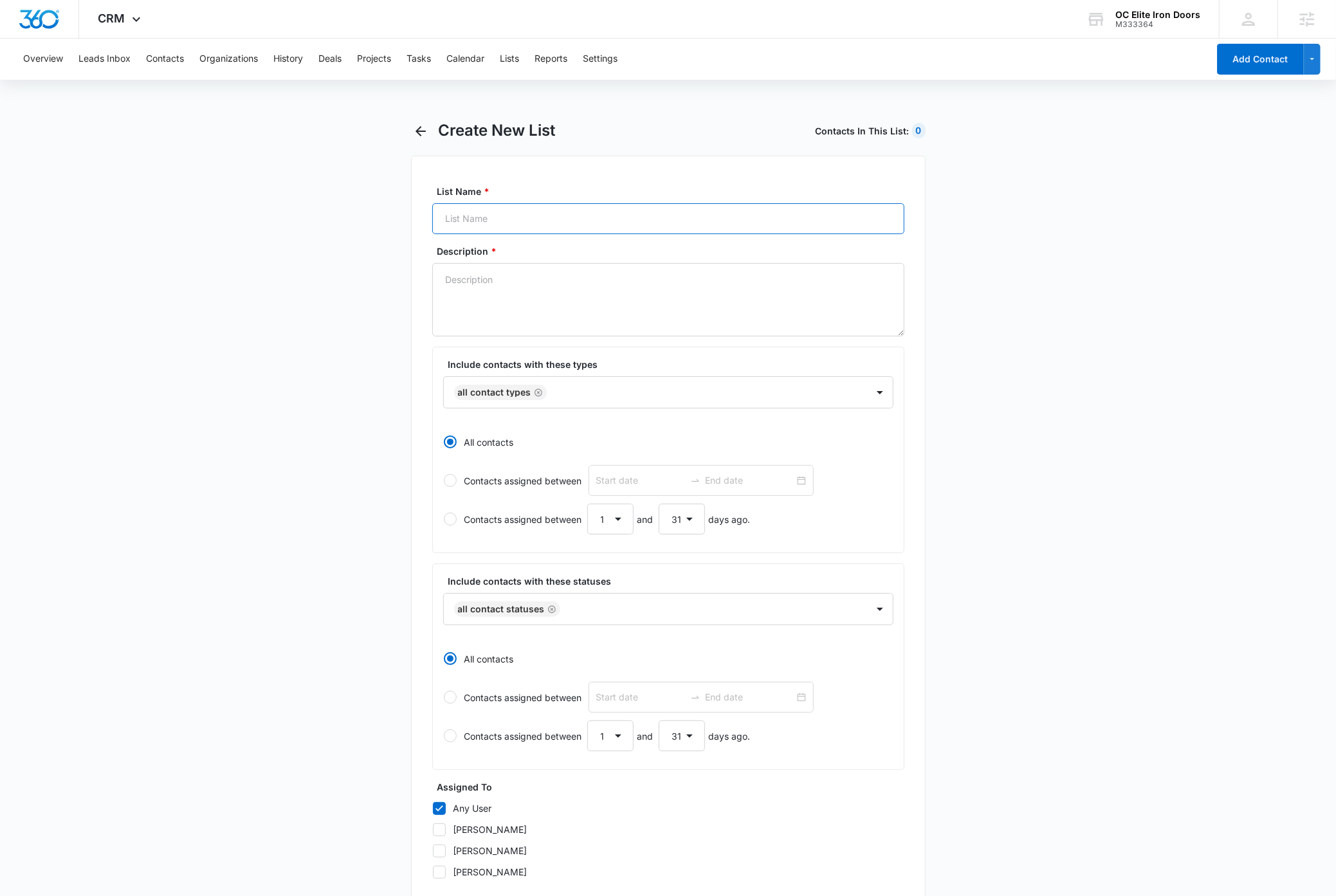
click at [532, 215] on input "List Name *" at bounding box center [669, 218] width 473 height 31
click at [527, 219] on input "All Leads" at bounding box center [669, 218] width 473 height 31
type input "All Leads (New)"
click at [508, 294] on textarea "Description *" at bounding box center [669, 299] width 473 height 73
paste textarea "All contacts with the "Lead" contact type."
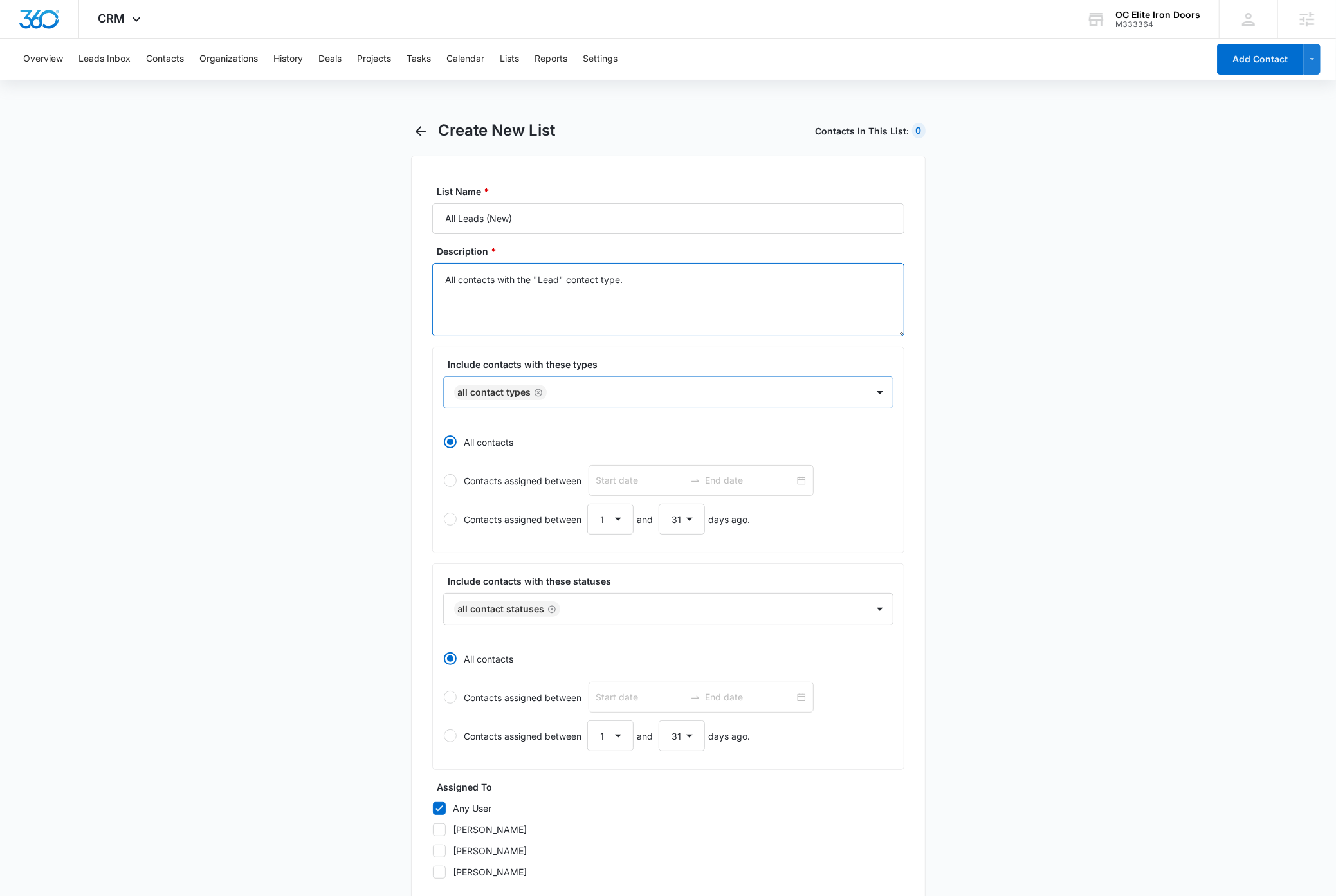
click at [537, 393] on icon "Remove All Contact Types" at bounding box center [538, 392] width 7 height 7
type textarea "All contacts with the "Lead" contact type."
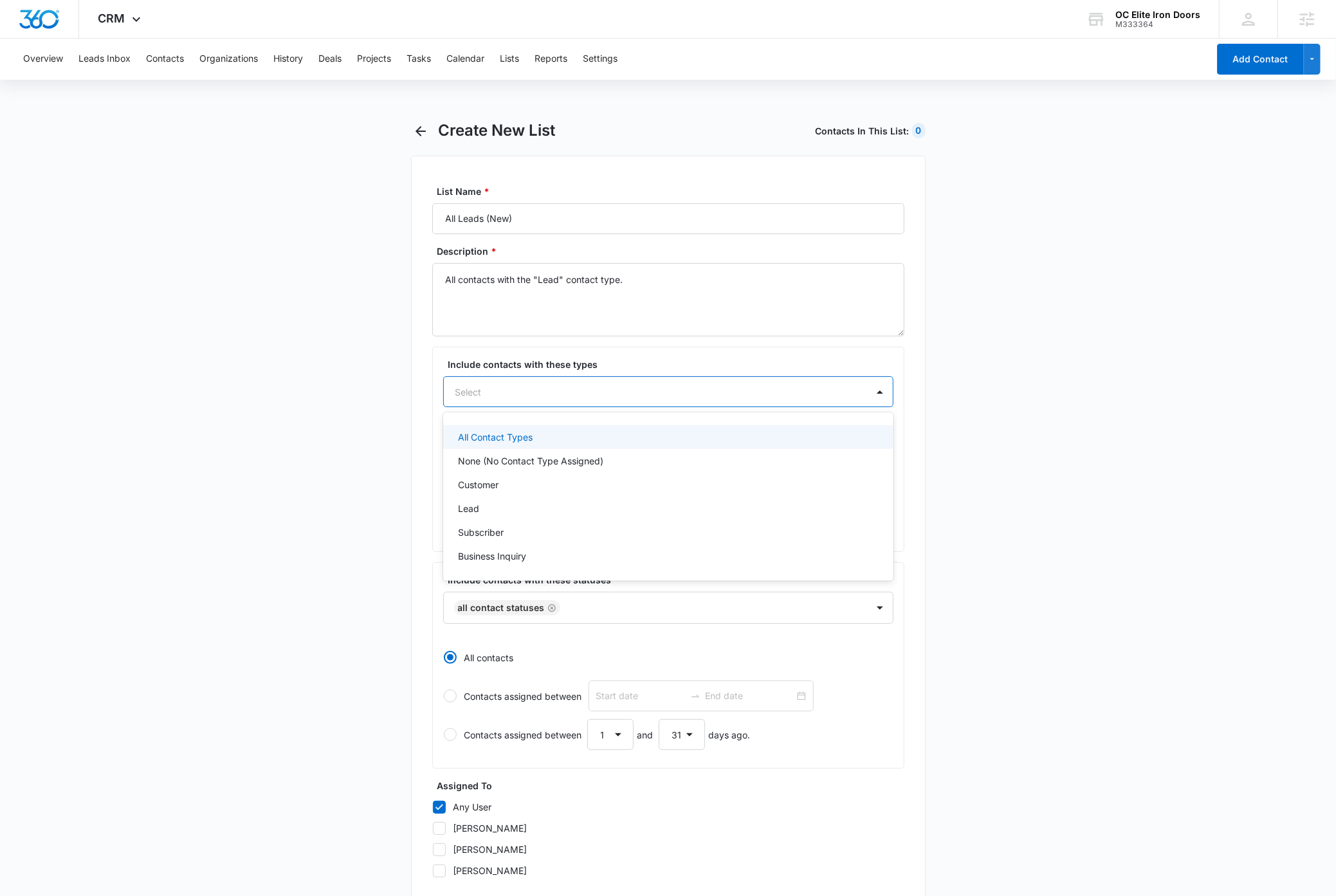
click at [539, 394] on div at bounding box center [653, 392] width 395 height 16
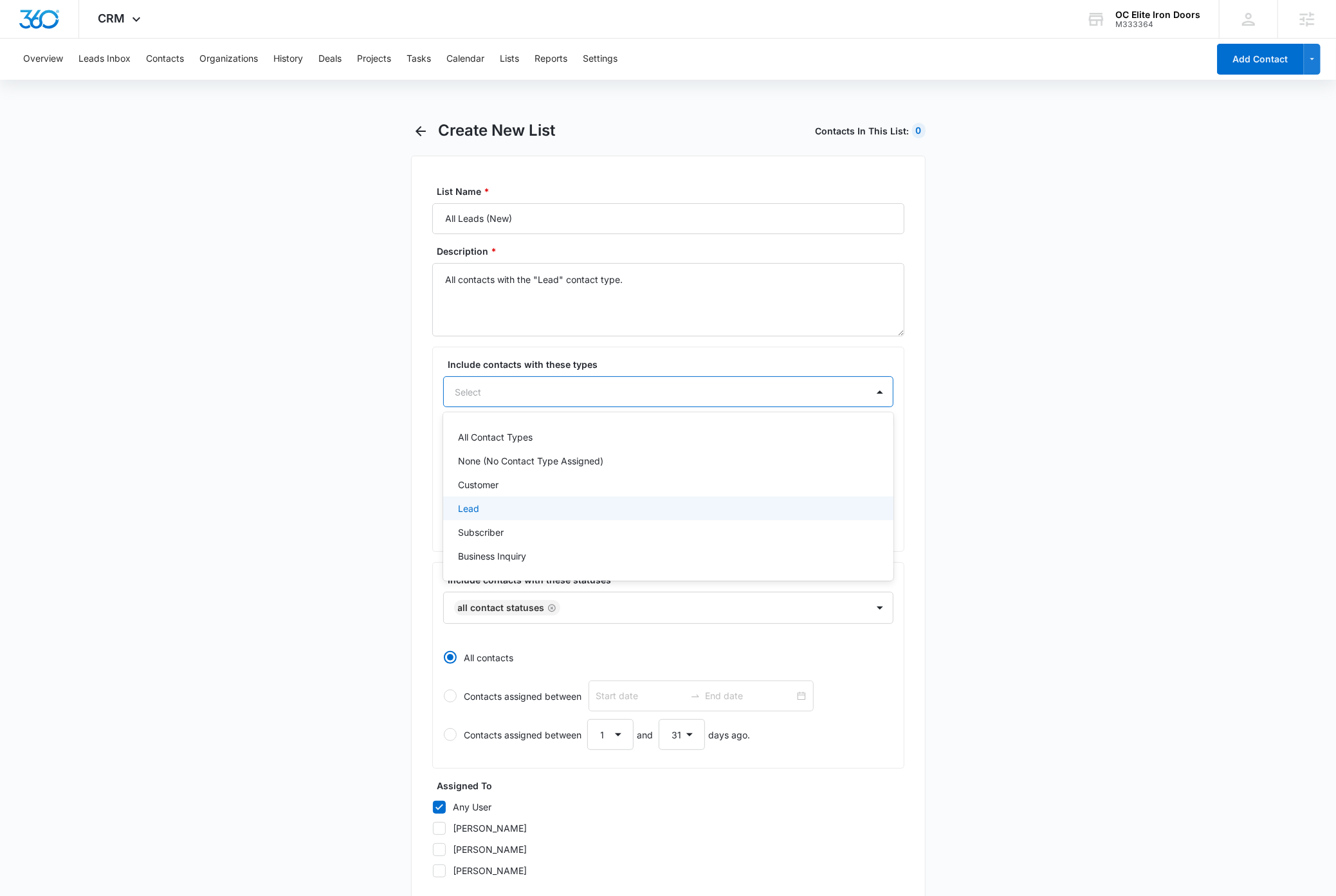
click at [502, 508] on div "Lead" at bounding box center [666, 508] width 417 height 13
click at [277, 438] on main "Create New List Contacts In This List : 0 List Name * All Leads (New) Descripti…" at bounding box center [668, 592] width 1336 height 944
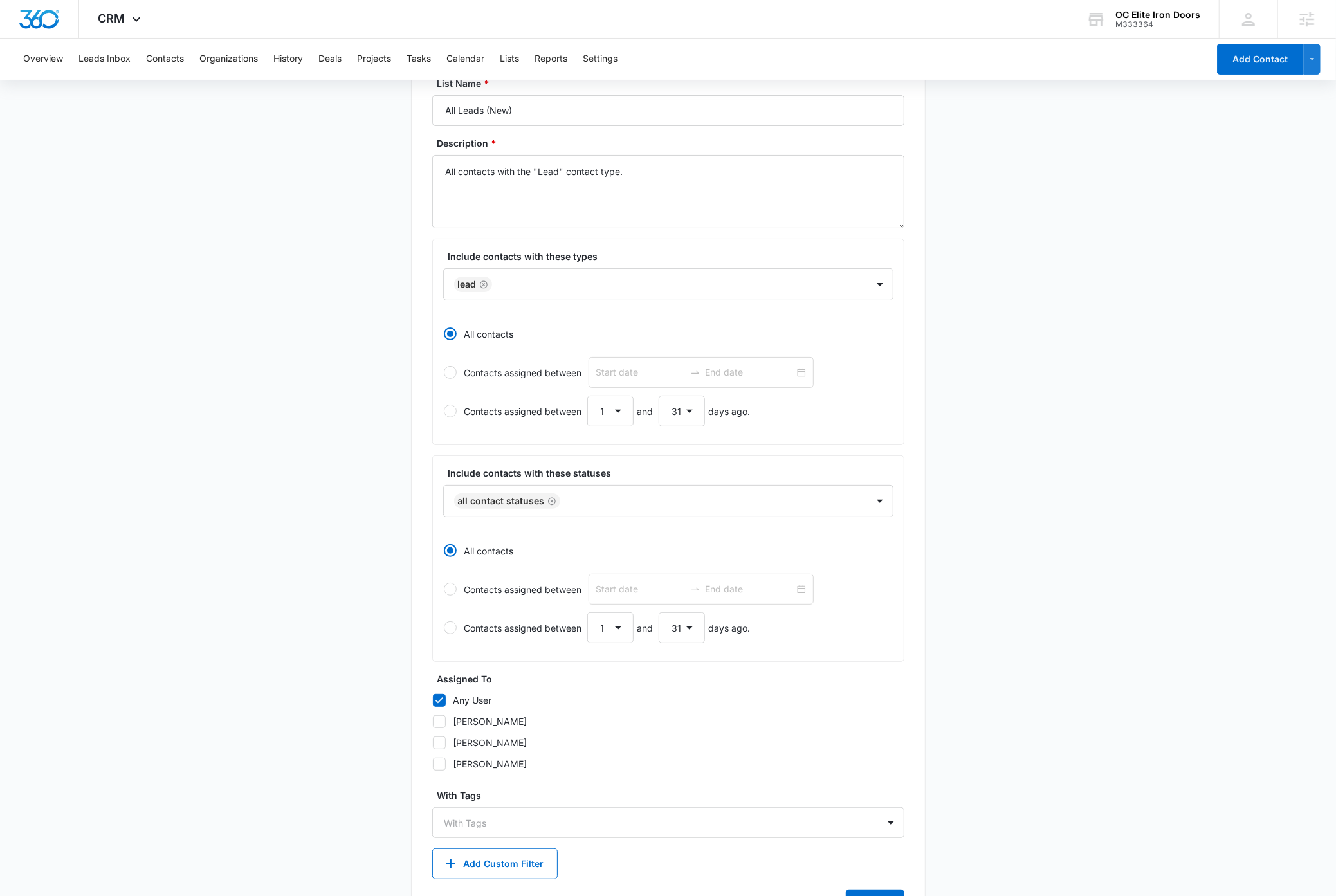
scroll to position [171, 0]
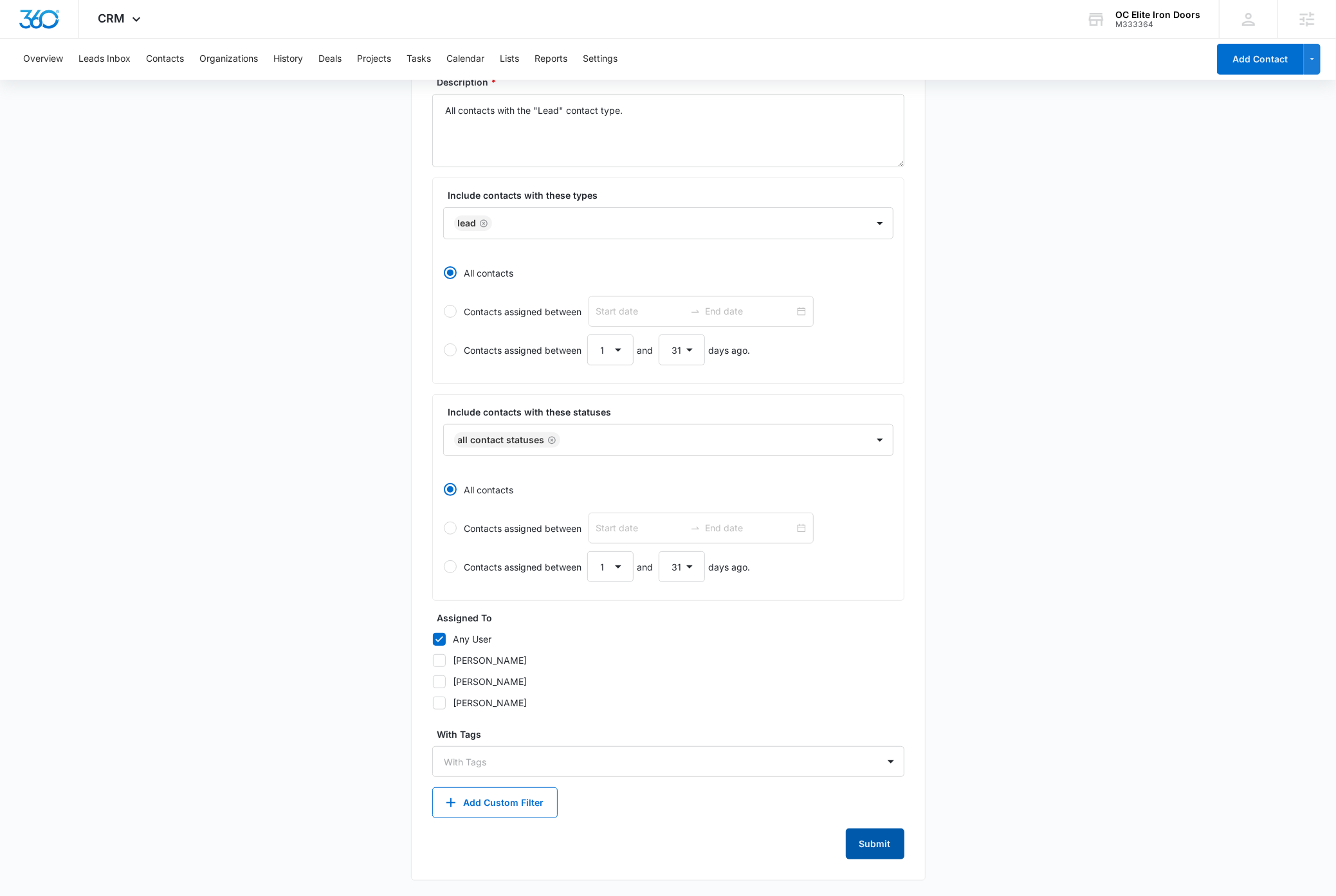
click at [888, 846] on button "Submit" at bounding box center [875, 844] width 58 height 31
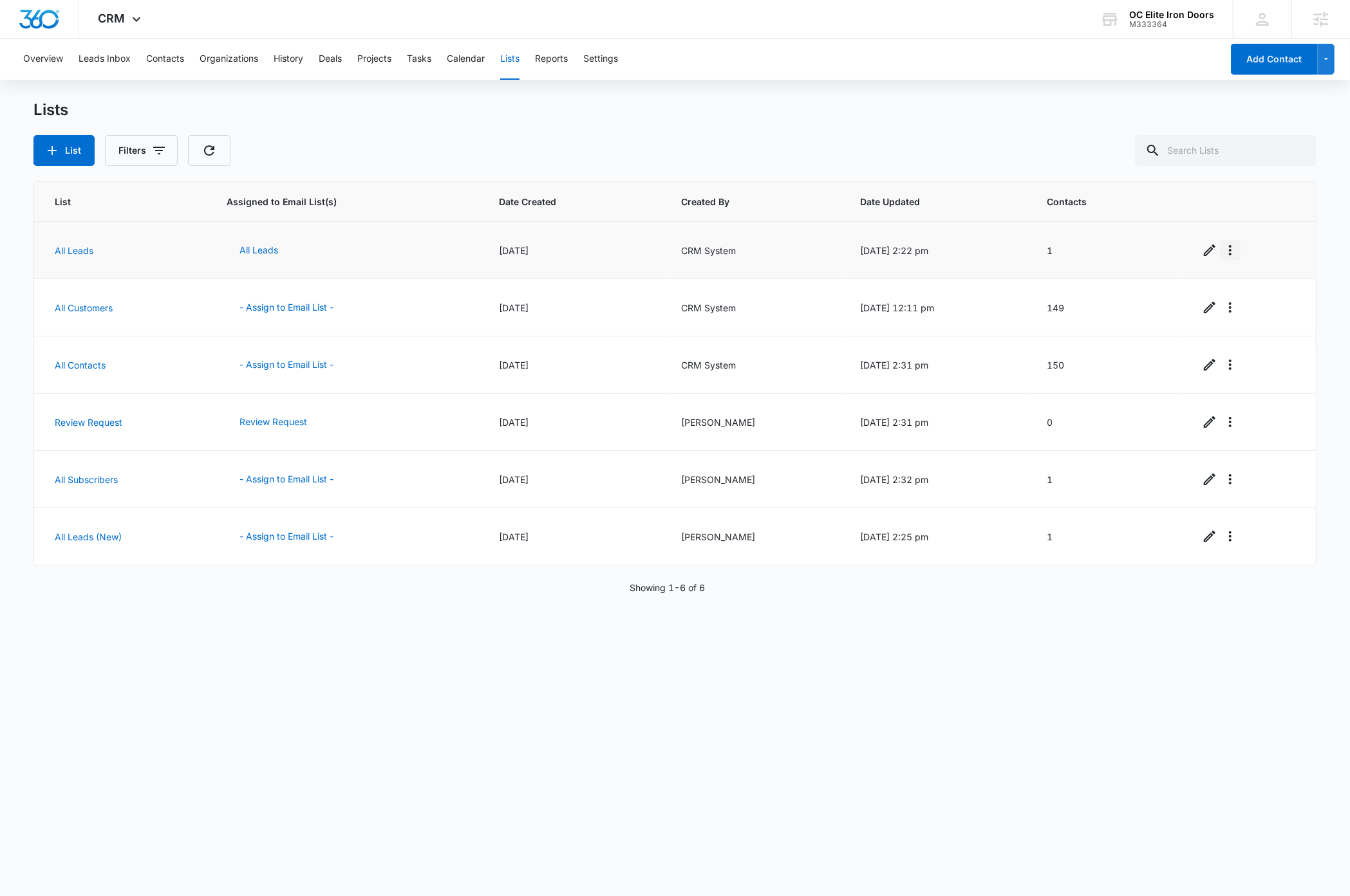
click at [1228, 253] on icon "Overflow Menu" at bounding box center [1230, 250] width 16 height 16
click at [1248, 325] on div "Delete List" at bounding box center [1257, 324] width 57 height 9
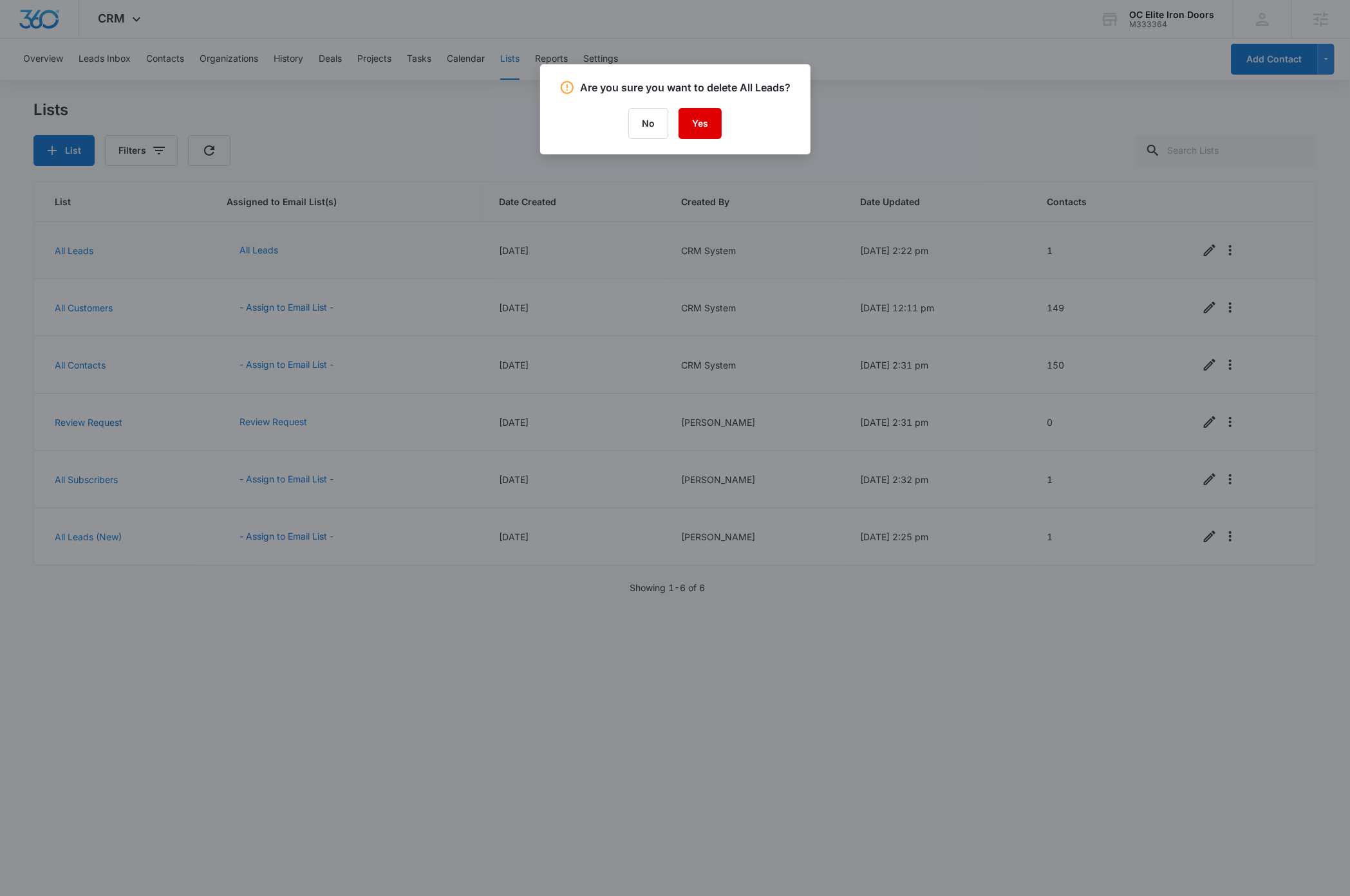
click at [697, 122] on button "Yes" at bounding box center [700, 123] width 43 height 31
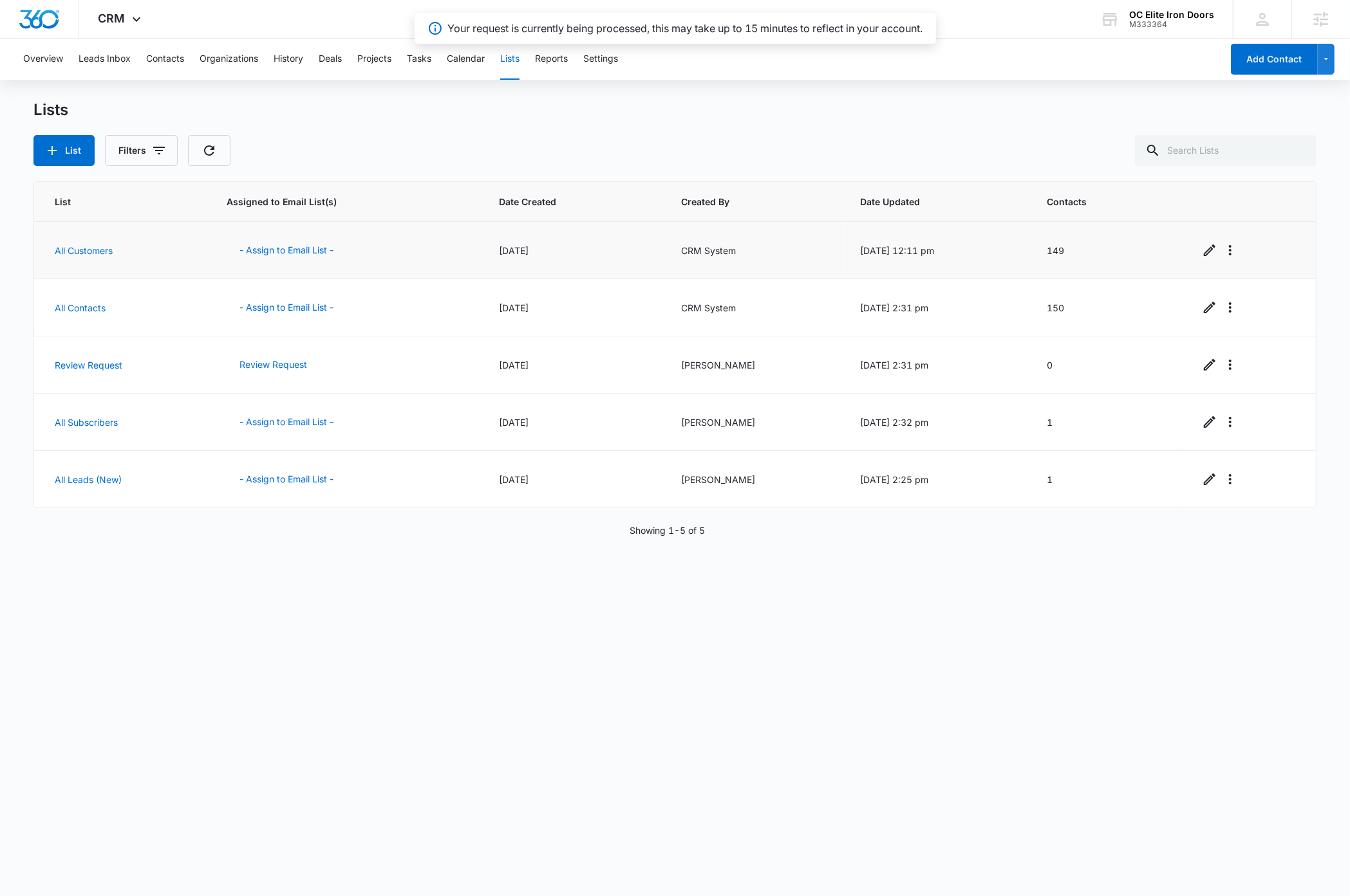
click at [270, 738] on div "List Assigned to Email List(s) Date Created Created By Date Updated Contacts Al…" at bounding box center [674, 530] width 1283 height 697
click at [209, 778] on div "List Assigned to Email List(s) Date Created Created By Date Updated Contacts Al…" at bounding box center [674, 530] width 1283 height 697
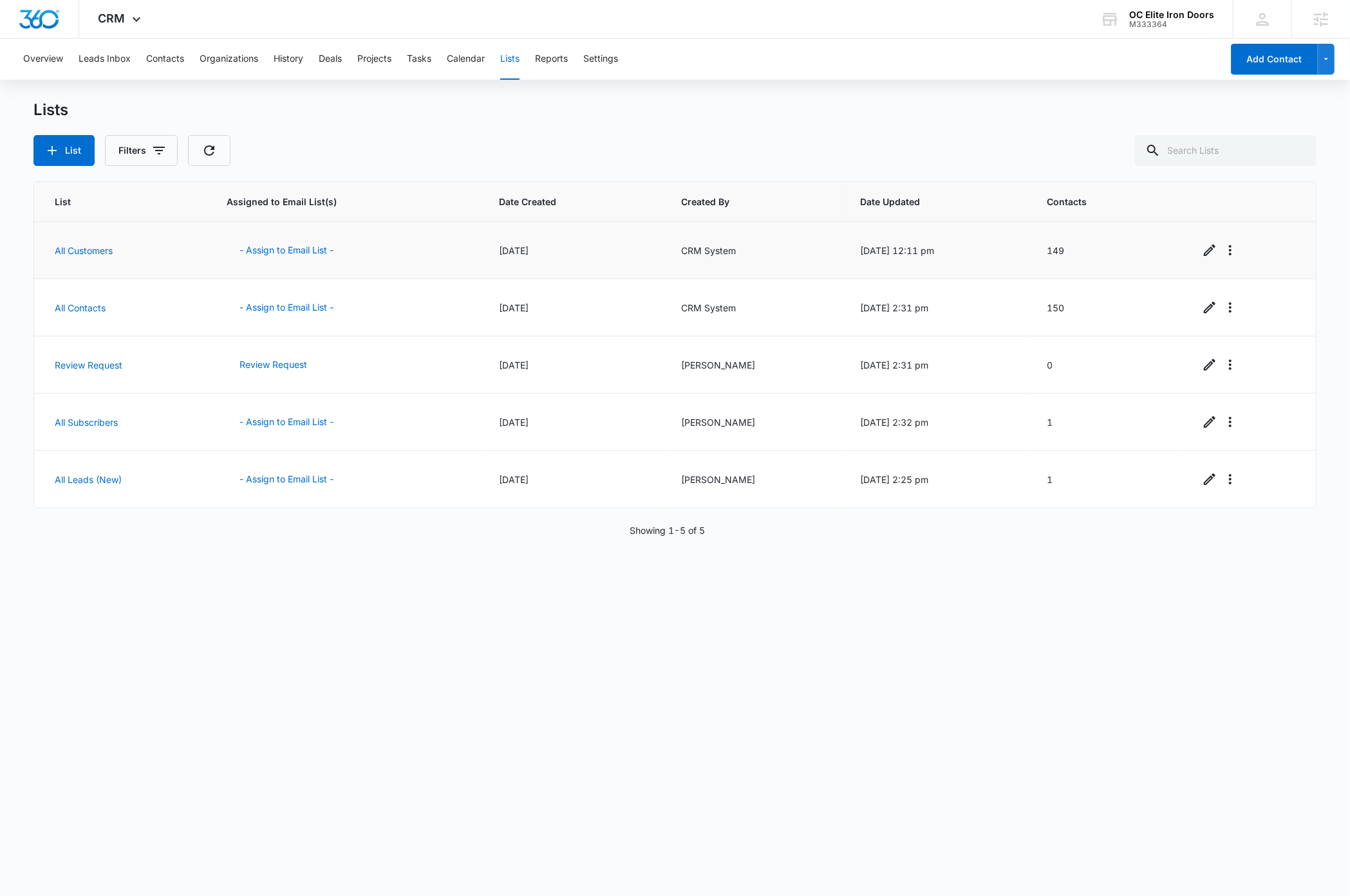
click at [221, 700] on div "List Assigned to Email List(s) Date Created Created By Date Updated Contacts Al…" at bounding box center [674, 530] width 1283 height 697
click at [228, 720] on div "List Assigned to Email List(s) Date Created Created By Date Updated Contacts Al…" at bounding box center [674, 530] width 1283 height 697
click at [290, 481] on button "- Assign to Email List -" at bounding box center [286, 479] width 120 height 31
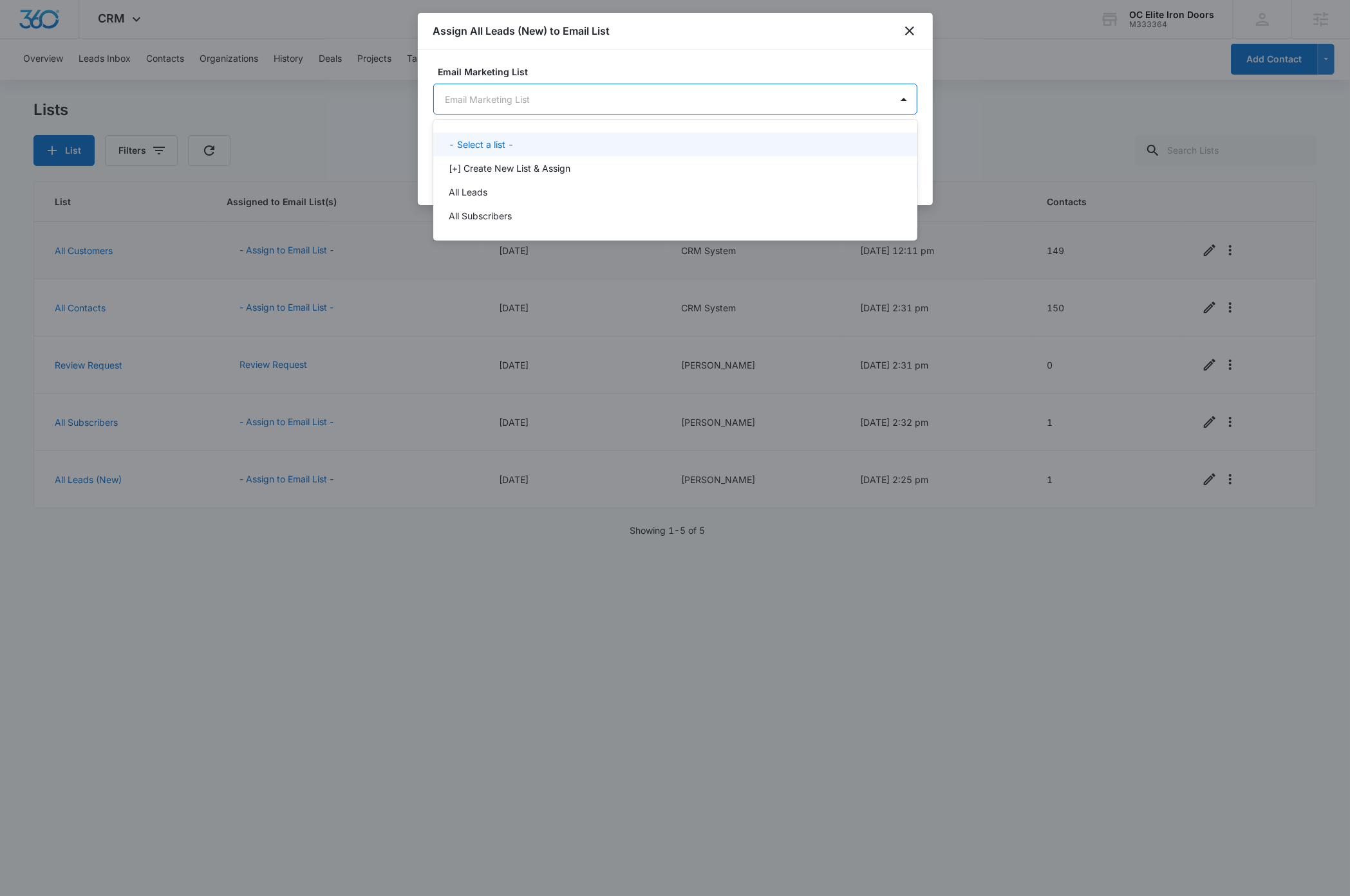
click at [634, 101] on body "CRM Apps Reputation Forms CRM Email Social Content Ads Intelligence Files Brand…" at bounding box center [675, 448] width 1350 height 896
click at [506, 191] on div "All Leads" at bounding box center [673, 192] width 450 height 13
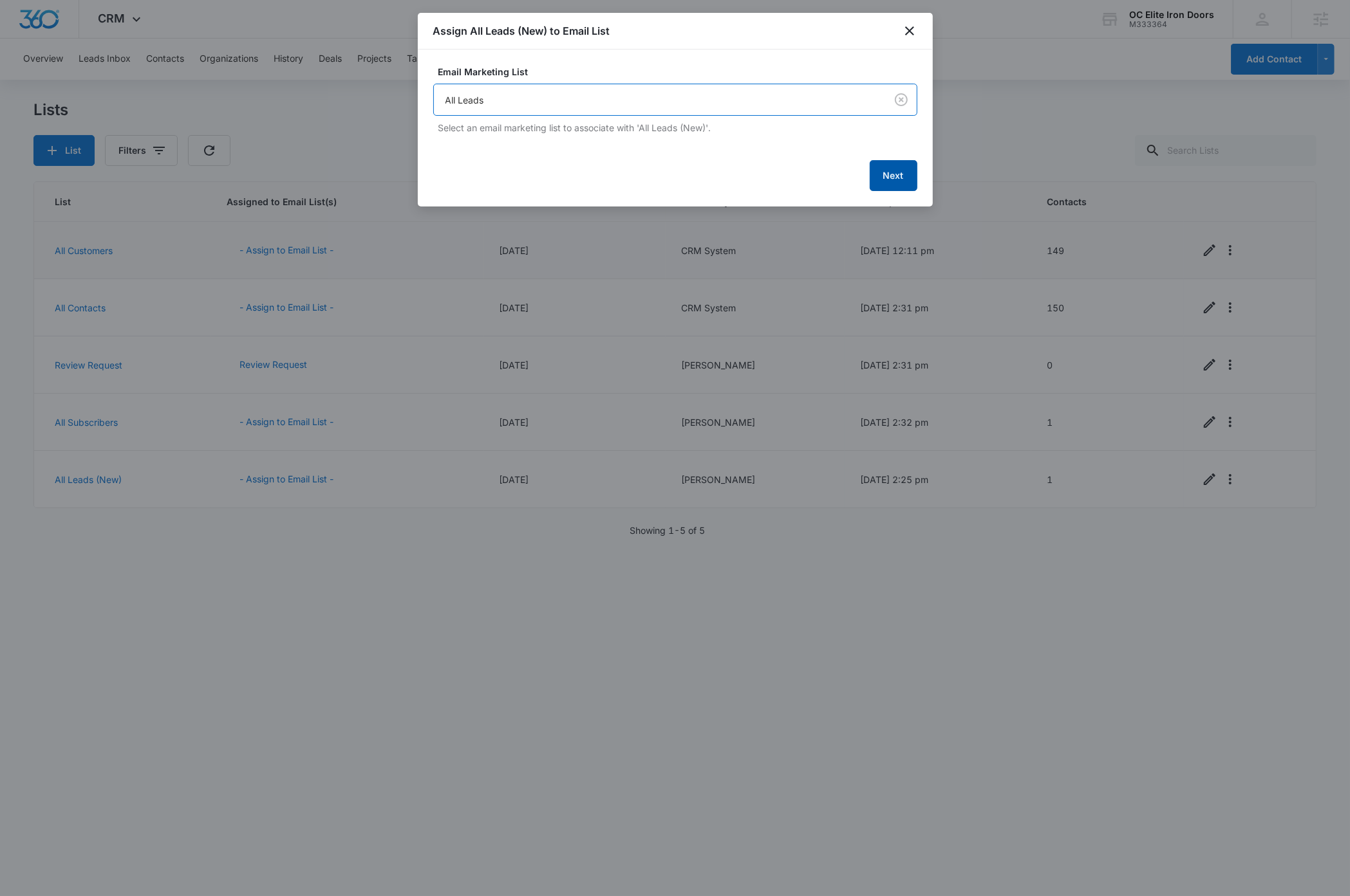
click at [896, 177] on button "Next" at bounding box center [893, 176] width 47 height 31
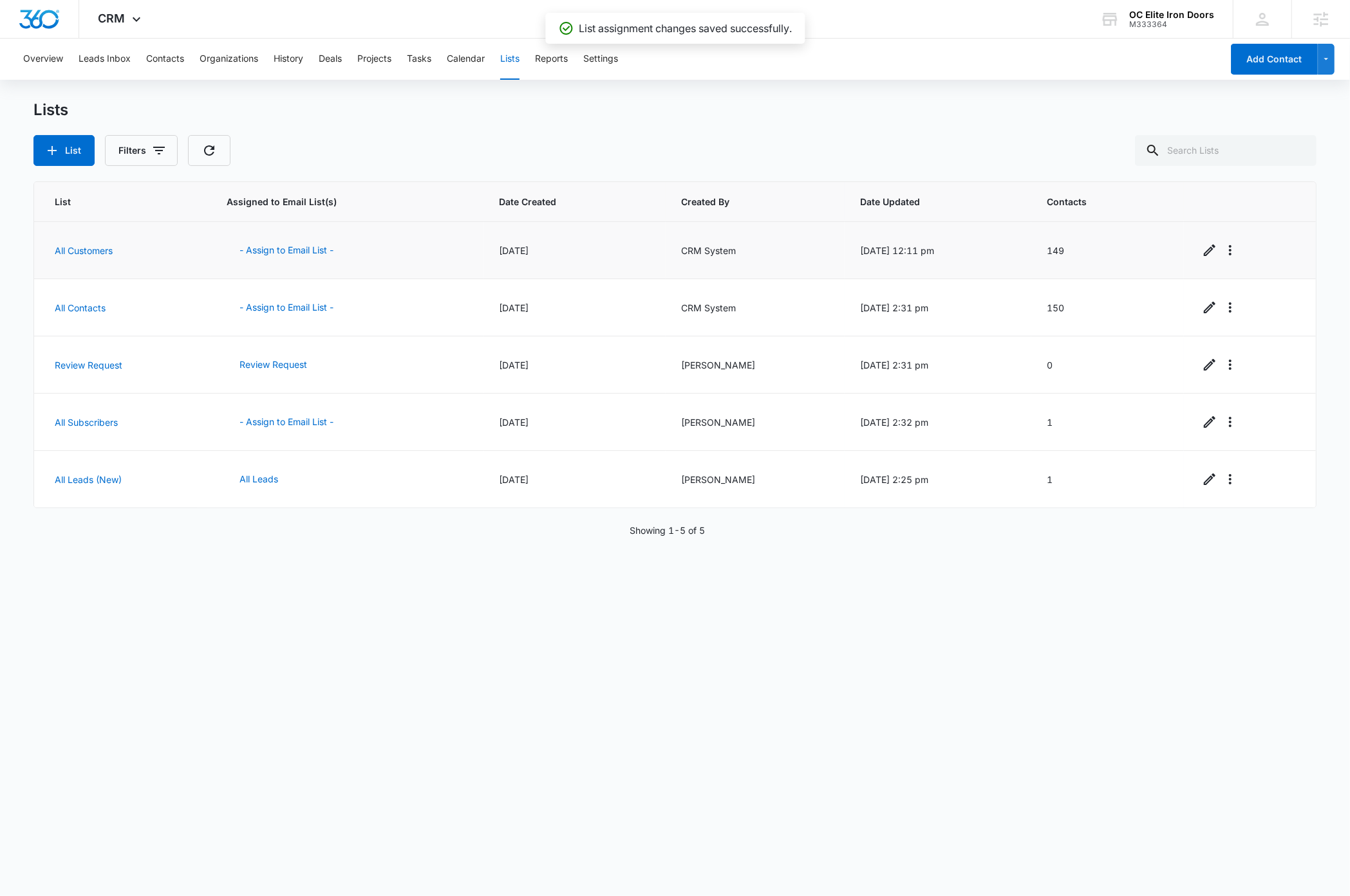
click at [300, 765] on div "List Assigned to Email List(s) Date Created Created By Date Updated Contacts Al…" at bounding box center [674, 530] width 1283 height 697
click at [751, 680] on div "List Assigned to Email List(s) Date Created Created By Date Updated Contacts Al…" at bounding box center [674, 530] width 1283 height 697
click at [340, 129] on div "Lists List Filters" at bounding box center [674, 133] width 1283 height 66
click at [136, 24] on icon at bounding box center [136, 22] width 7 height 4
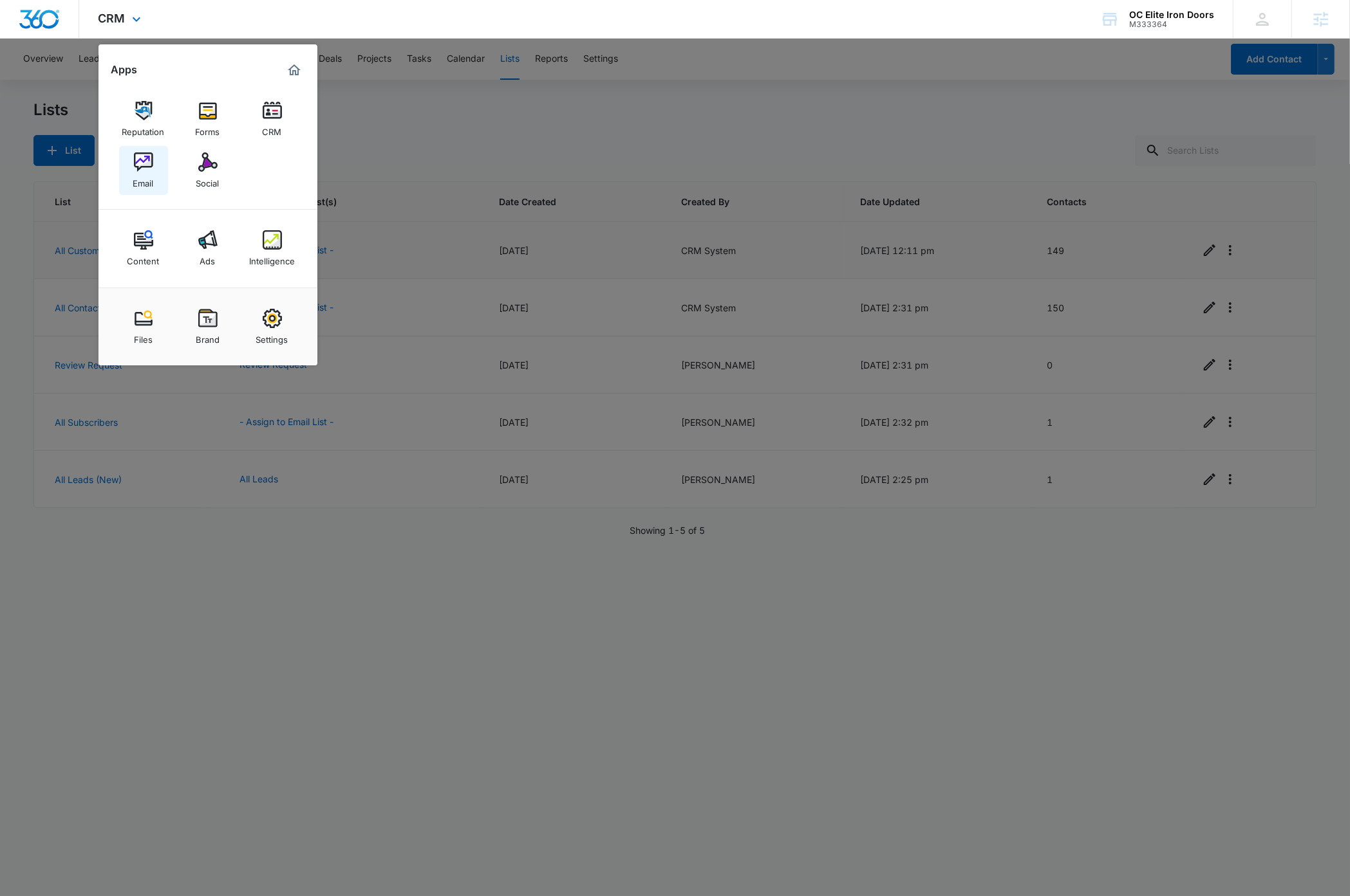
click at [148, 169] on img at bounding box center [143, 161] width 19 height 19
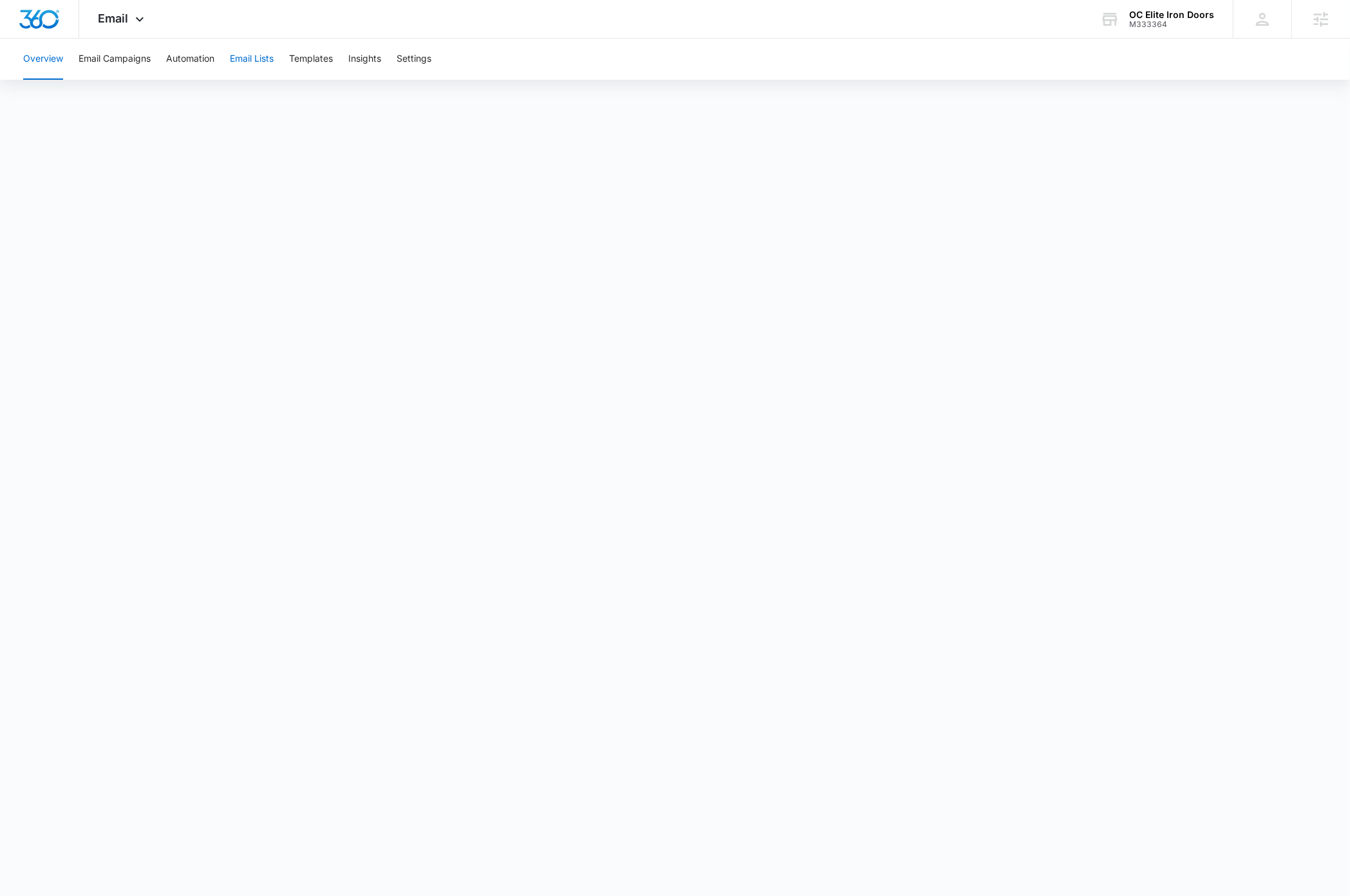
click at [270, 57] on button "Email Lists" at bounding box center [251, 58] width 44 height 41
click at [189, 63] on button "Automation" at bounding box center [191, 58] width 48 height 41
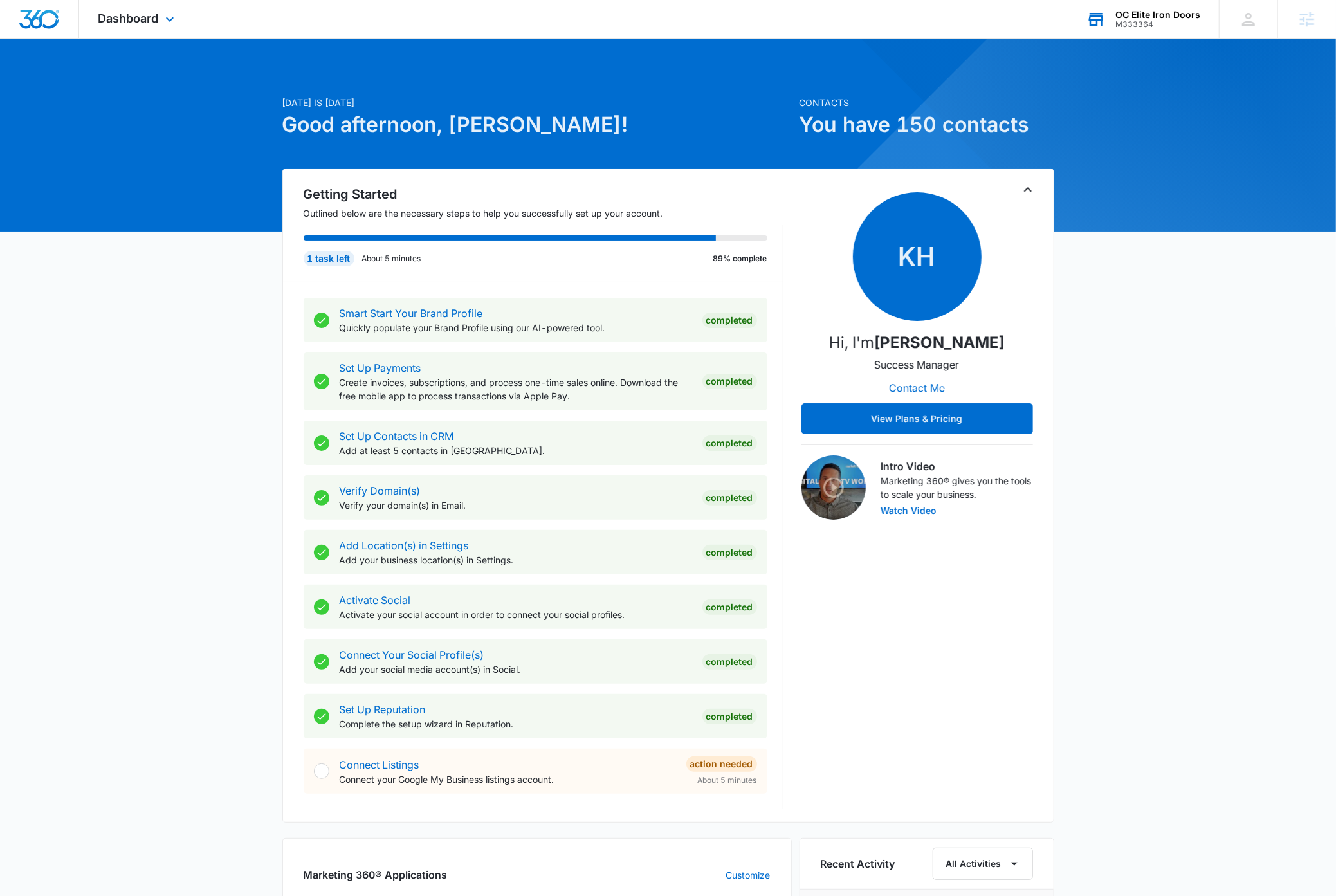
click at [1184, 11] on div "OC Elite Iron Doors" at bounding box center [1158, 15] width 85 height 10
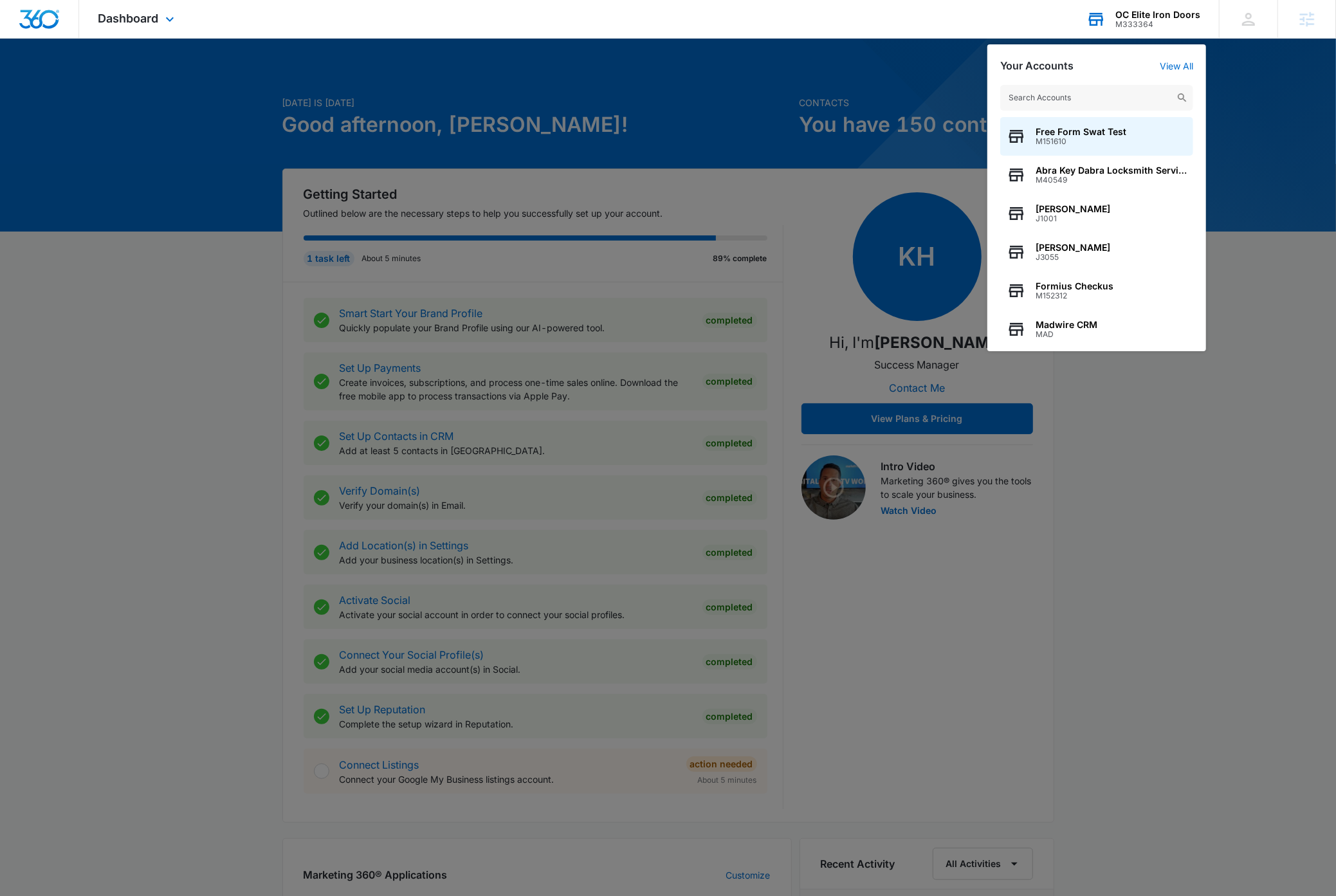
click at [1100, 101] on input "text" at bounding box center [1097, 97] width 193 height 26
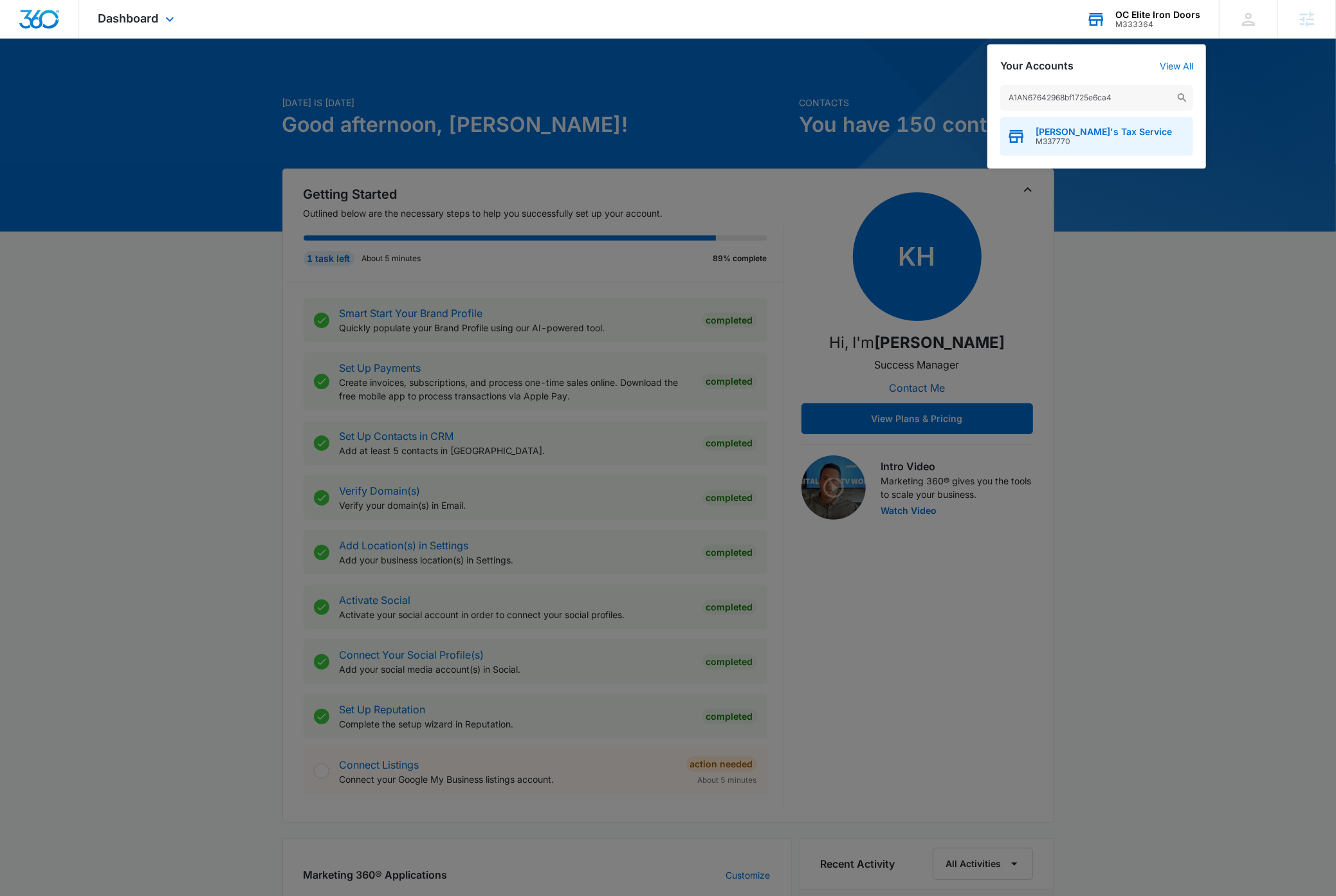
type input "A1AN67642968bf1725e6ca4"
click at [1107, 135] on span "[PERSON_NAME]'s Tax Service" at bounding box center [1104, 131] width 136 height 10
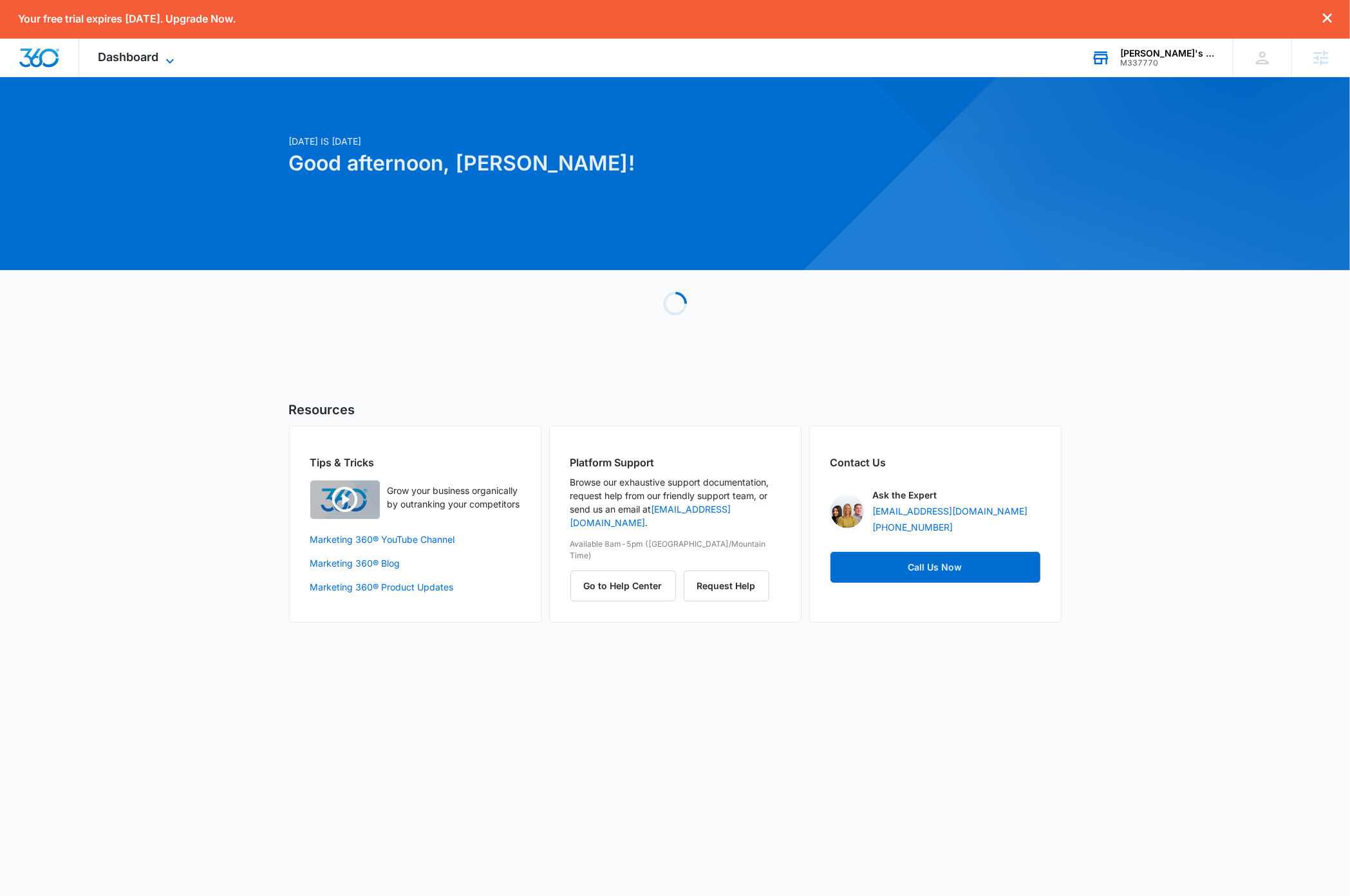
click at [167, 58] on icon at bounding box center [170, 61] width 16 height 16
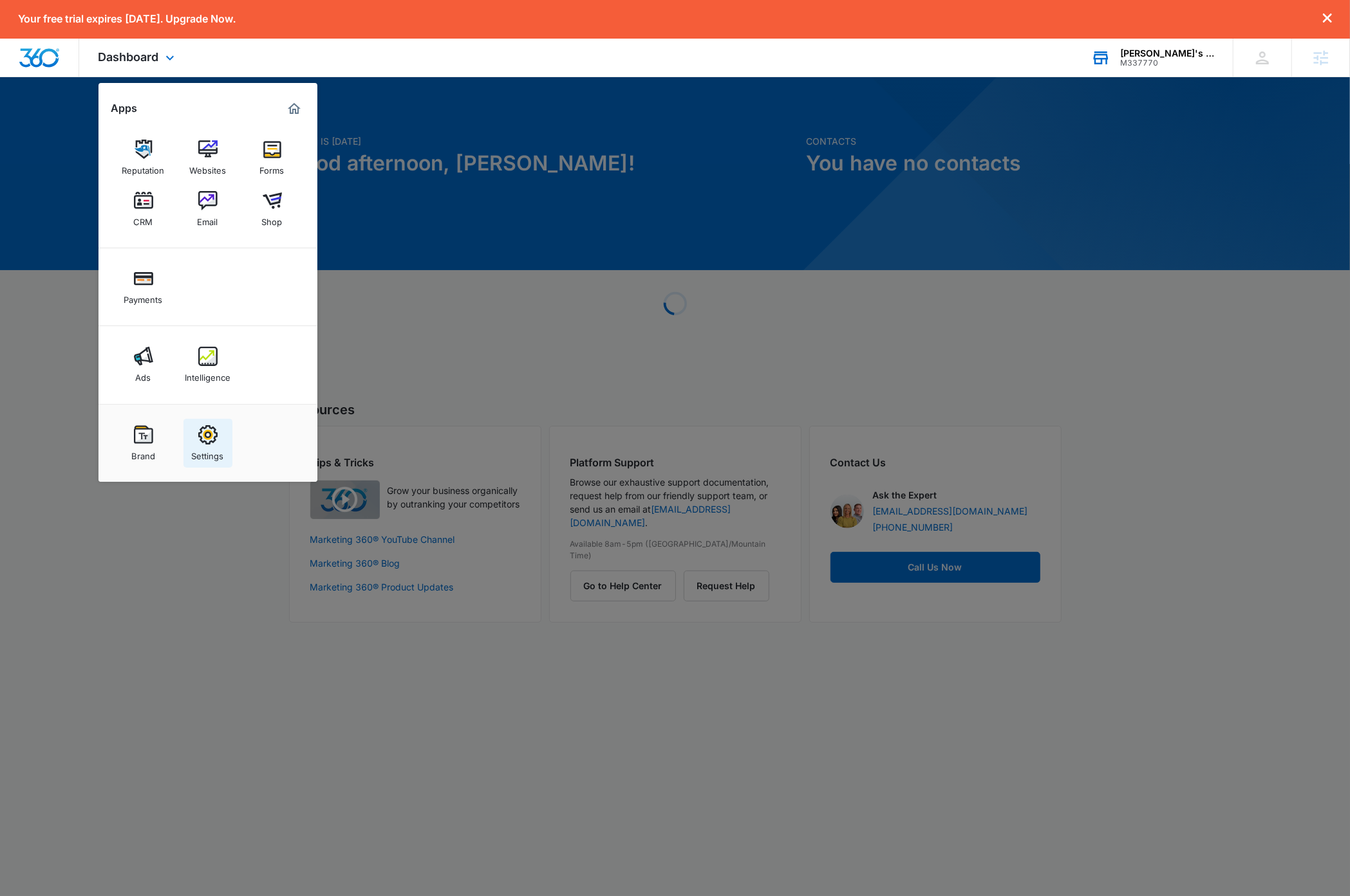
click at [203, 437] on img at bounding box center [207, 434] width 19 height 19
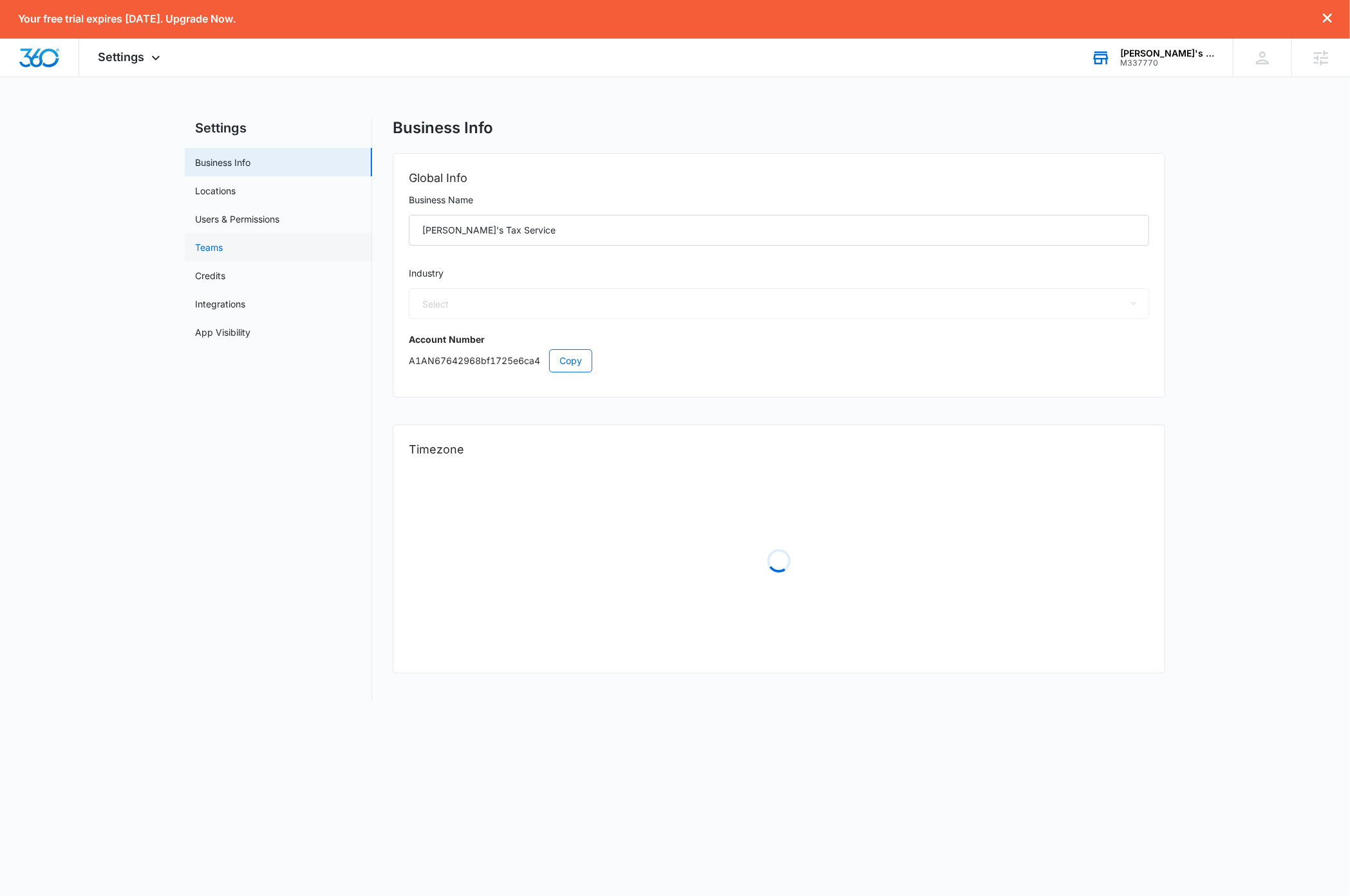
select select "33"
select select "US"
select select "America/Los_Angeles"
click at [253, 217] on link "Users & Permissions" at bounding box center [236, 219] width 84 height 13
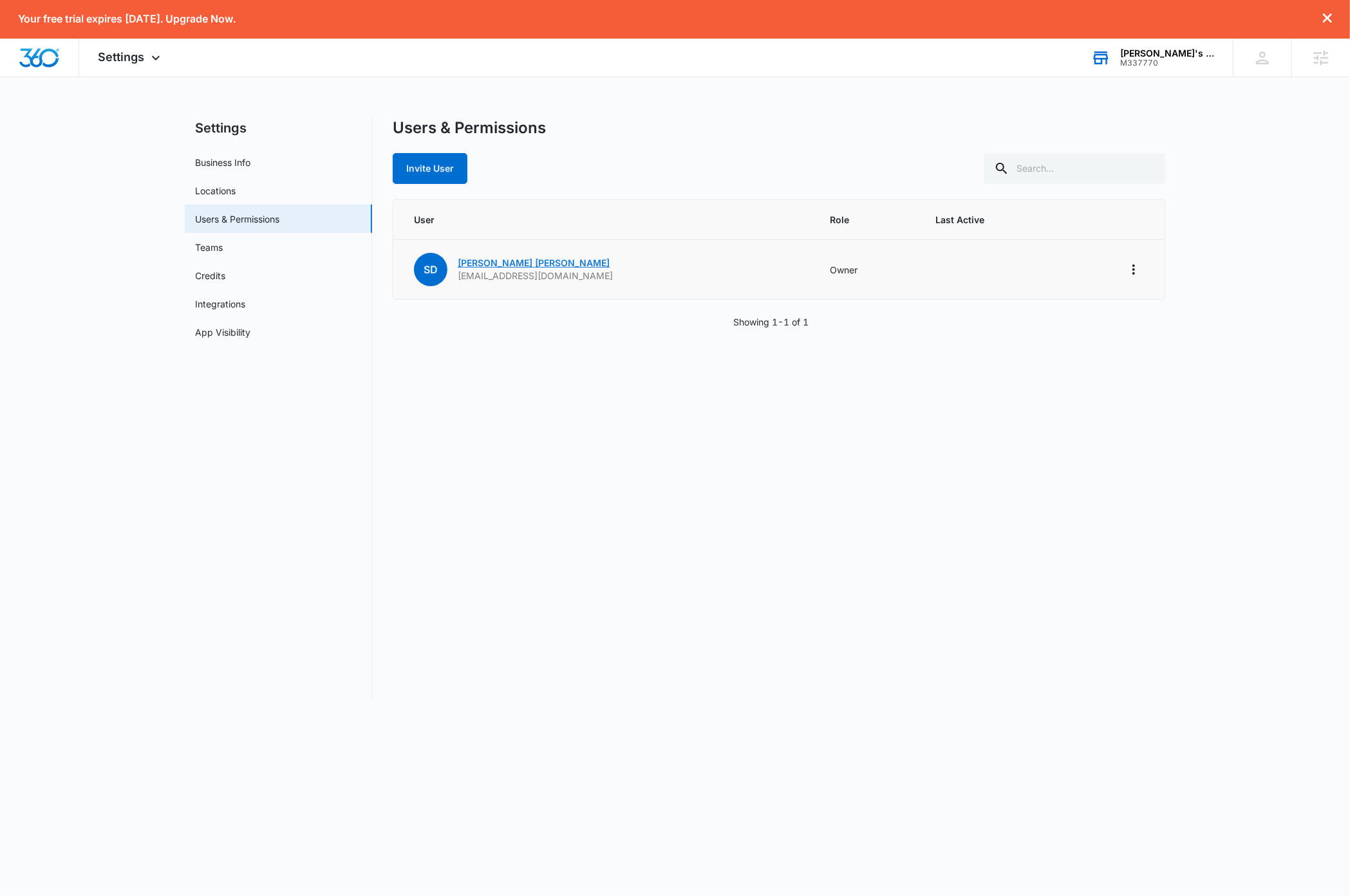
click at [498, 262] on link "[PERSON_NAME]" at bounding box center [534, 262] width 152 height 11
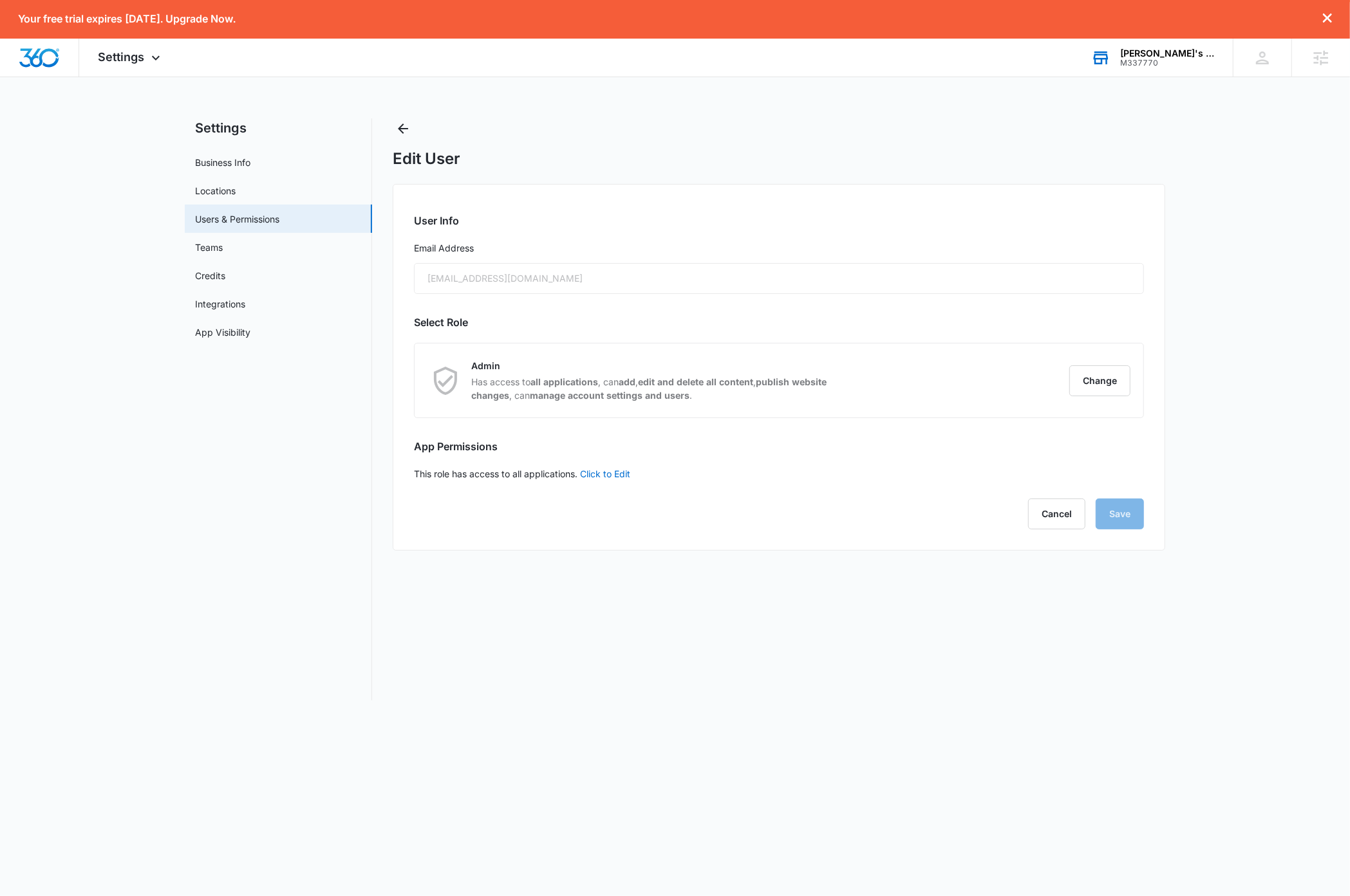
checkbox input "true"
click at [623, 473] on link "Click to Edit" at bounding box center [605, 473] width 50 height 11
click at [1049, 523] on button "Cancel" at bounding box center [1056, 522] width 57 height 31
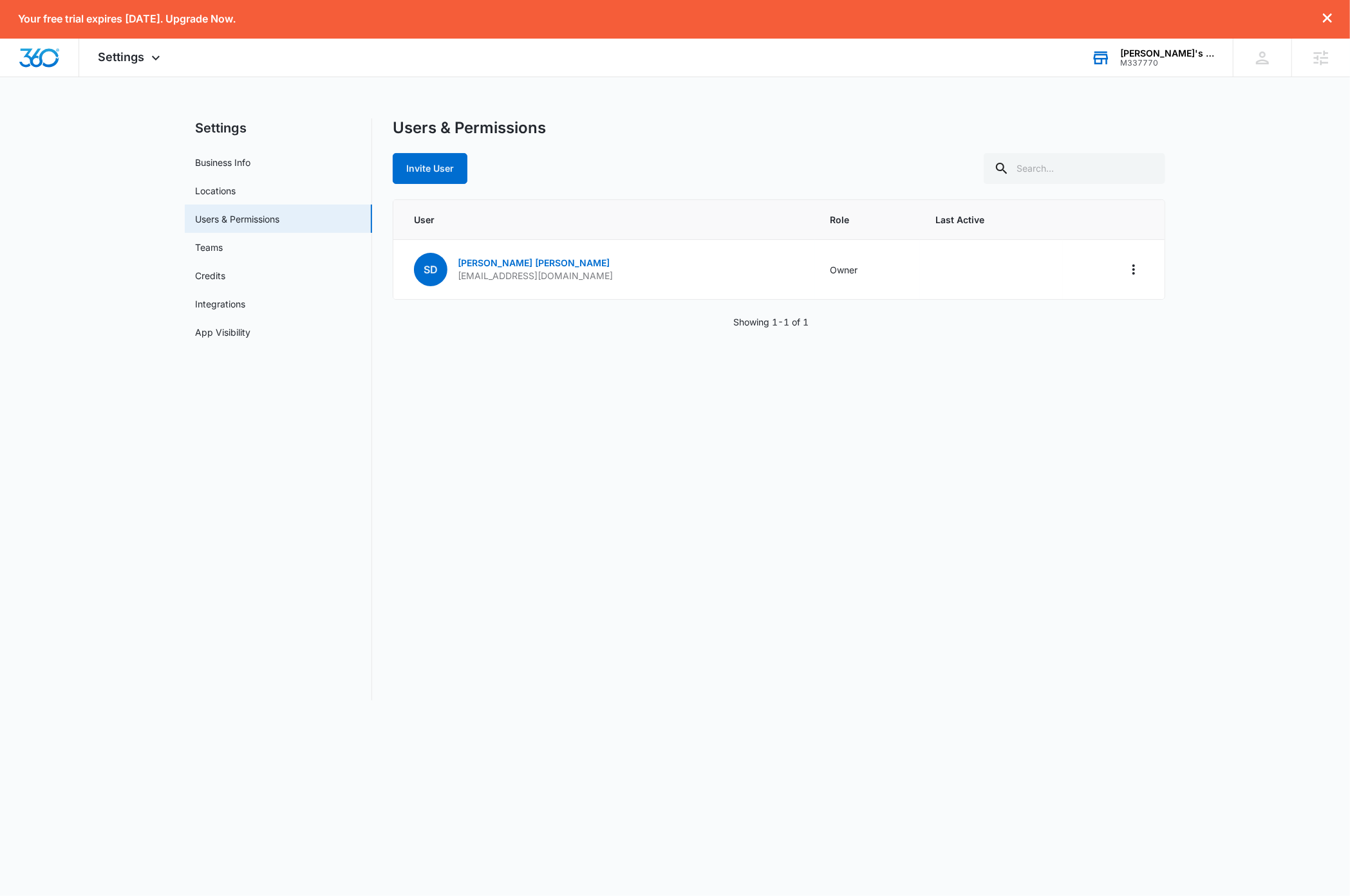
click at [360, 477] on nav "Settings Business Info Locations Users & Permissions Teams Credits Integrations…" at bounding box center [278, 409] width 187 height 582
drag, startPoint x: 602, startPoint y: 274, endPoint x: 456, endPoint y: 281, distance: 146.2
click at [456, 281] on td "SD Shelly Dunn lindataxservices@gmail.com" at bounding box center [604, 270] width 422 height 60
copy p "lindataxservices@gmail.com"
click at [548, 501] on div "Users & Permissions Invite User User Role Last Active SD Shelly Dunn lindataxse…" at bounding box center [779, 409] width 772 height 582
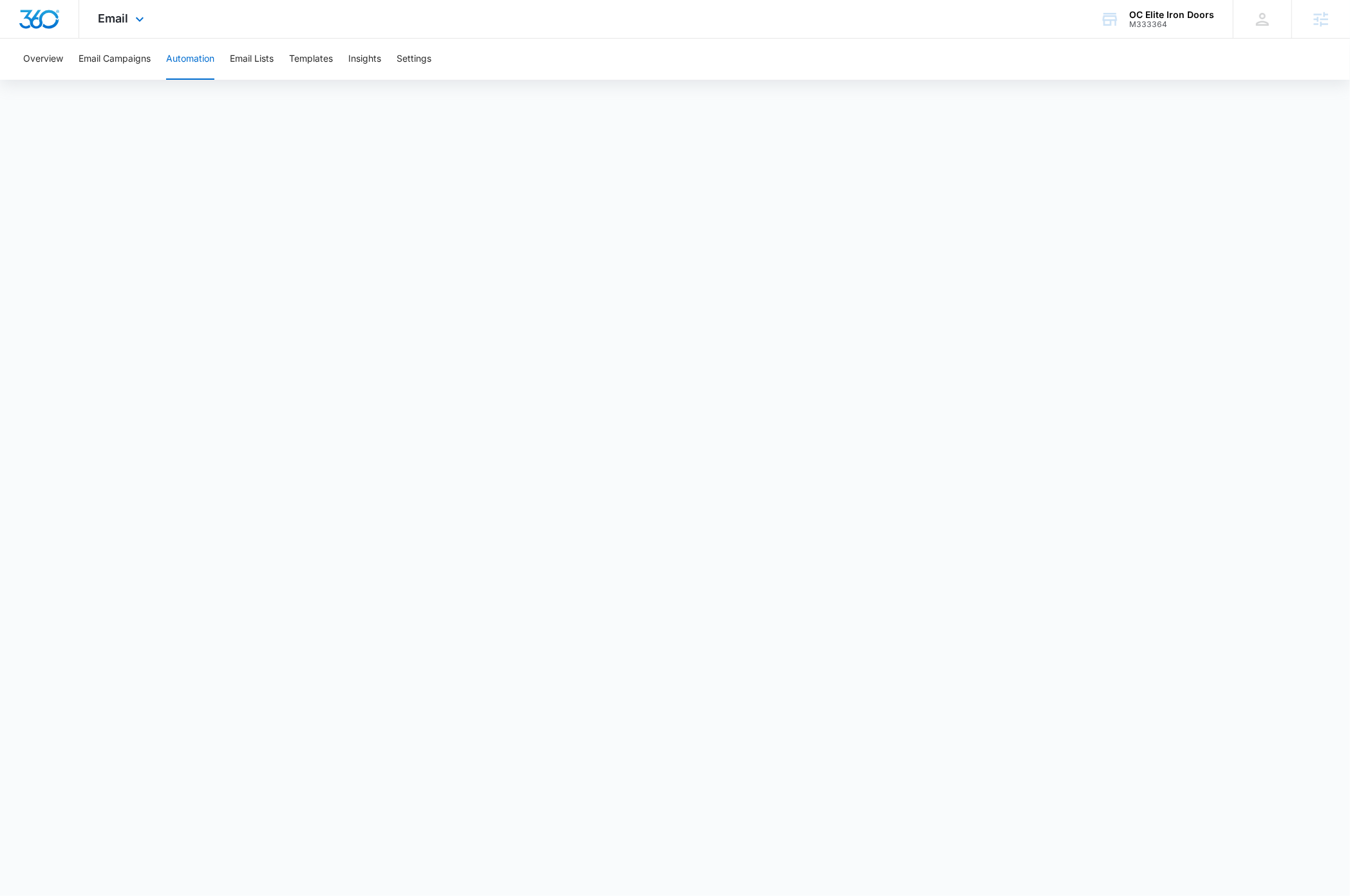
click at [52, 24] on img "Dashboard" at bounding box center [38, 19] width 41 height 19
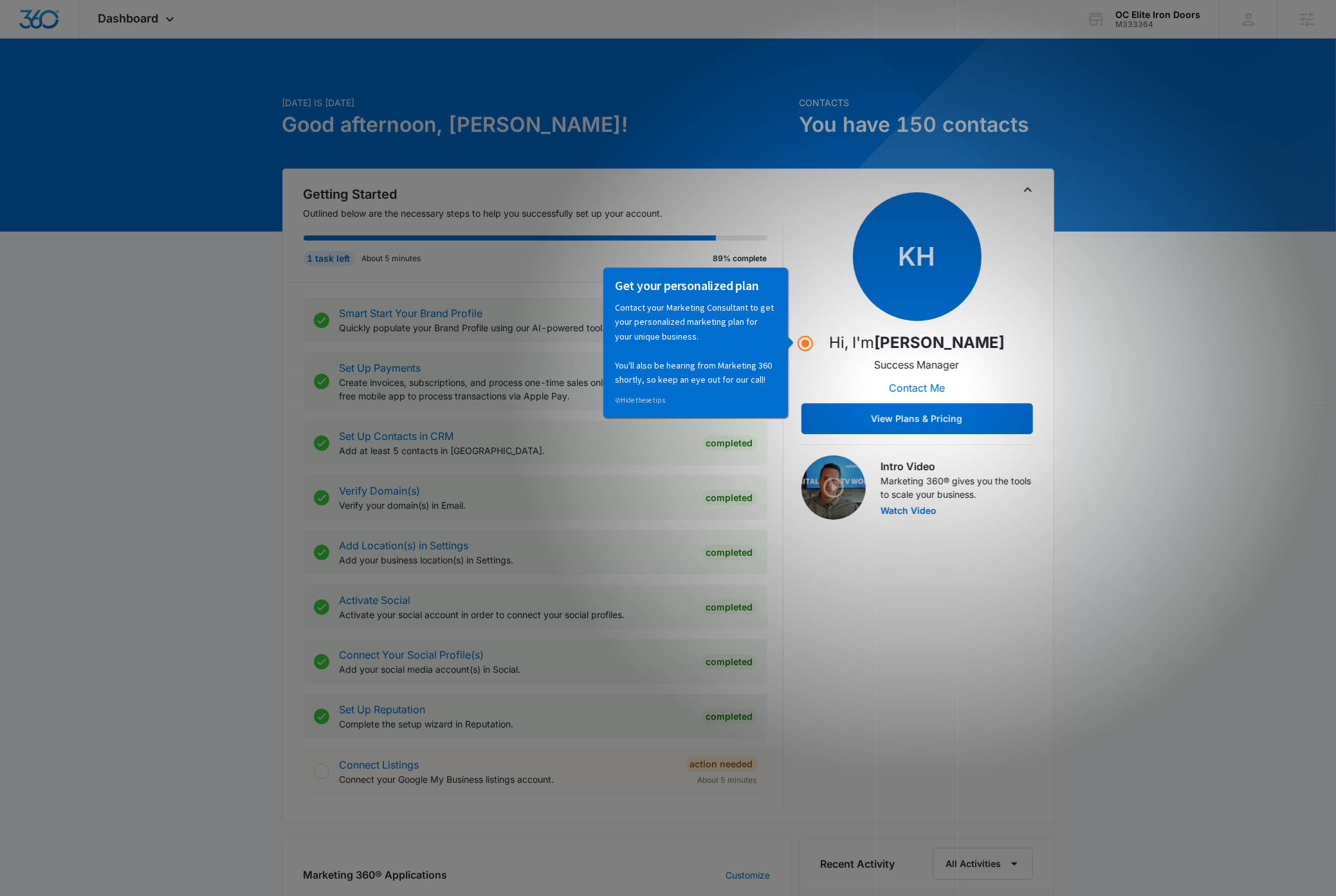
click at [242, 488] on div "Today is Friday, September 12th Good afternoon, Dave! Contacts You have 150 con…" at bounding box center [668, 788] width 1336 height 1466
